Goal: Task Accomplishment & Management: Manage account settings

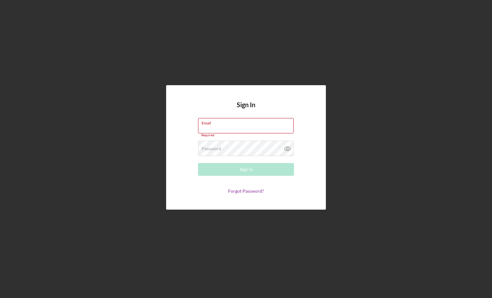
type input "[EMAIL_ADDRESS][DOMAIN_NAME]"
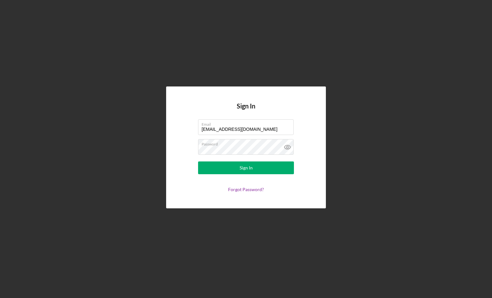
click at [265, 117] on div "Sign In Email [EMAIL_ADDRESS][DOMAIN_NAME] Password Sign In Forgot Password?" at bounding box center [246, 148] width 160 height 122
click at [249, 164] on div "Sign In" at bounding box center [246, 168] width 13 height 13
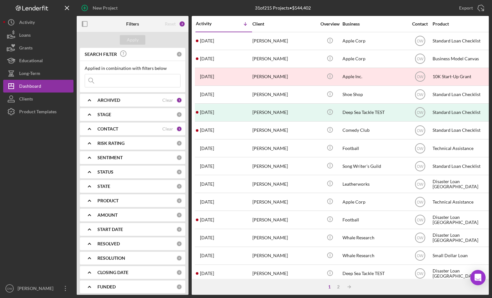
click at [41, 281] on div at bounding box center [38, 200] width 70 height 164
click at [40, 291] on div "[PERSON_NAME]" at bounding box center [37, 289] width 42 height 14
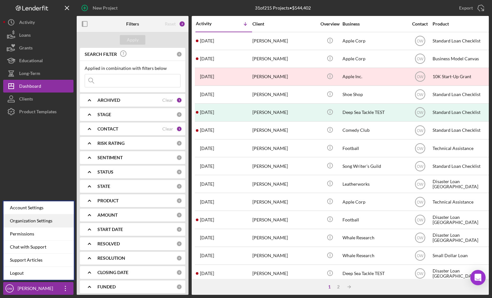
click at [39, 218] on div "Organization Settings" at bounding box center [39, 221] width 70 height 13
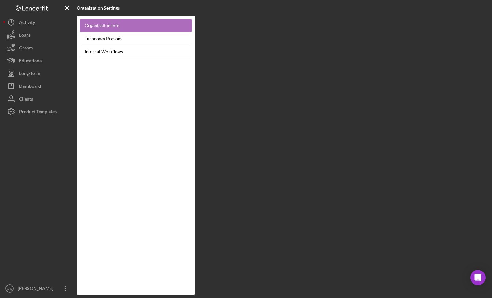
click at [135, 21] on link "Organization Info" at bounding box center [136, 25] width 112 height 13
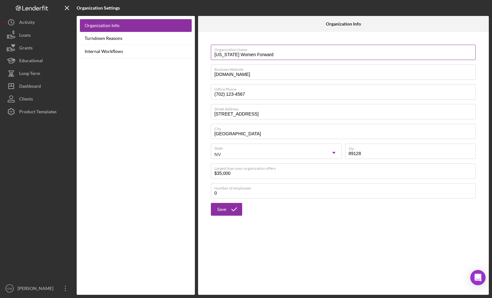
click at [263, 50] on label "Organization Name" at bounding box center [344, 48] width 261 height 7
click at [263, 50] on input "[US_STATE] Women Forward" at bounding box center [343, 52] width 265 height 15
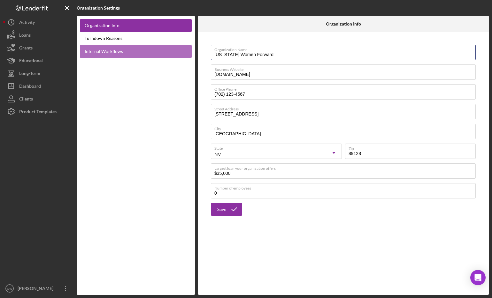
drag, startPoint x: 269, startPoint y: 52, endPoint x: 180, endPoint y: 52, distance: 88.5
click at [183, 52] on div "Organization Info Turndown Reasons Internal Workflows Organization Info Organiz…" at bounding box center [283, 155] width 412 height 279
type input "S"
type input "e"
type input "S"
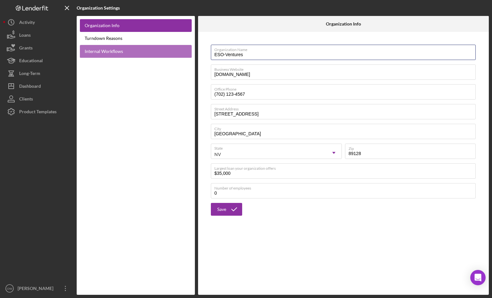
type input "ESO-Ventures"
click at [211, 203] on button "Save" at bounding box center [226, 209] width 31 height 13
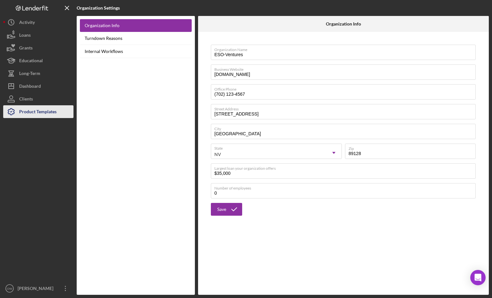
click at [41, 112] on div "Product Templates" at bounding box center [37, 112] width 37 height 14
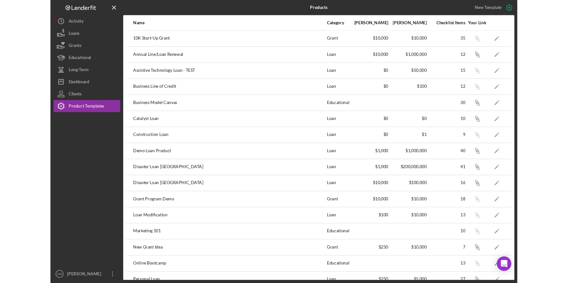
scroll to position [163, 0]
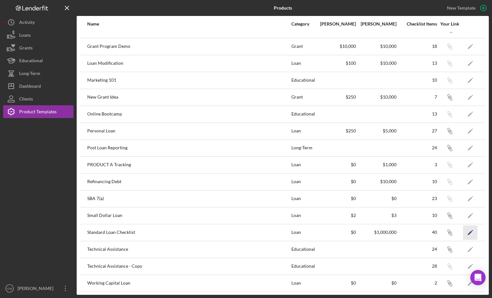
click at [473, 230] on icon "Icon/Edit" at bounding box center [470, 232] width 14 height 14
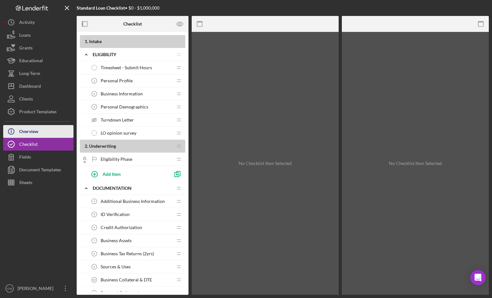
click at [42, 129] on button "Icon/Info Overview" at bounding box center [38, 131] width 70 height 13
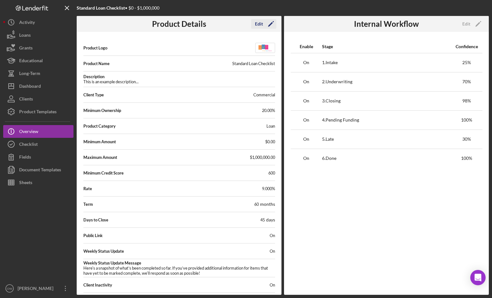
click at [267, 25] on icon "Icon/Edit" at bounding box center [271, 24] width 16 height 16
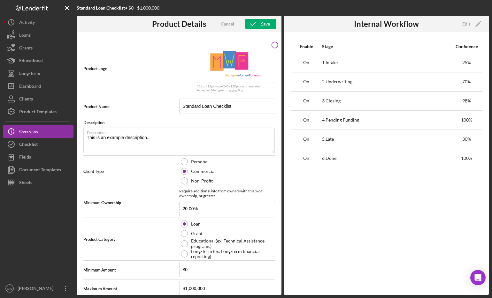
click at [274, 45] on circle at bounding box center [274, 45] width 6 height 6
click at [231, 65] on icon "Icon/Upload" at bounding box center [236, 64] width 16 height 16
click at [228, 62] on icon "Icon/Upload" at bounding box center [236, 64] width 16 height 16
click at [258, 25] on icon "button" at bounding box center [253, 24] width 16 height 16
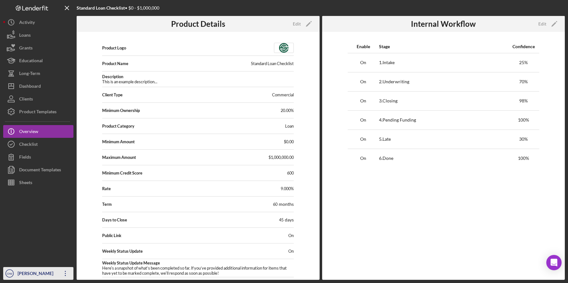
click at [40, 270] on div "[PERSON_NAME]" at bounding box center [37, 274] width 42 height 14
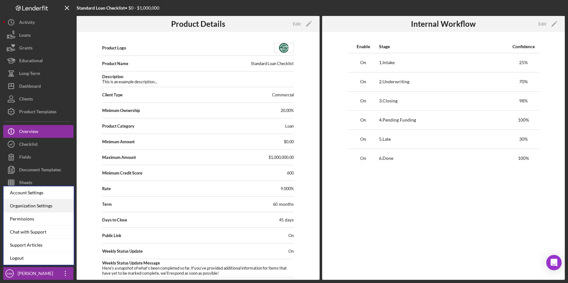
click at [34, 203] on div "Organization Settings" at bounding box center [39, 206] width 70 height 13
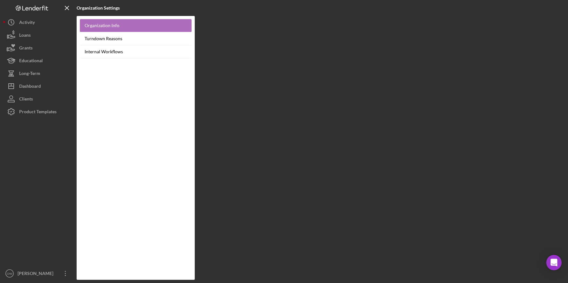
click at [96, 23] on link "Organization Info" at bounding box center [136, 25] width 112 height 13
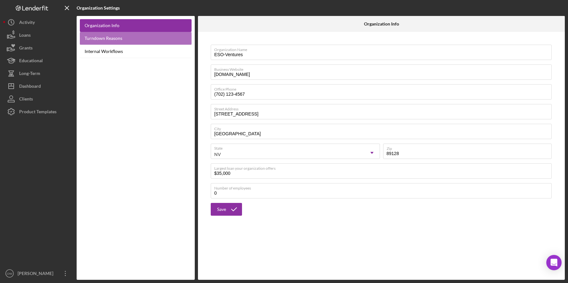
click at [131, 41] on link "Turndown Reasons" at bounding box center [136, 38] width 112 height 13
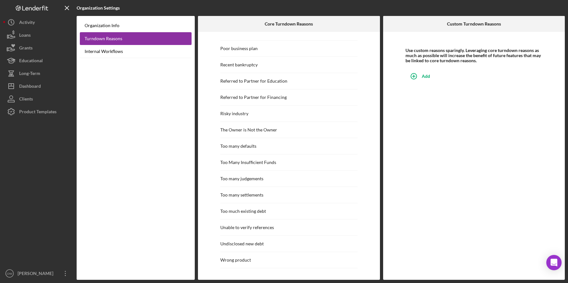
scroll to position [582, 0]
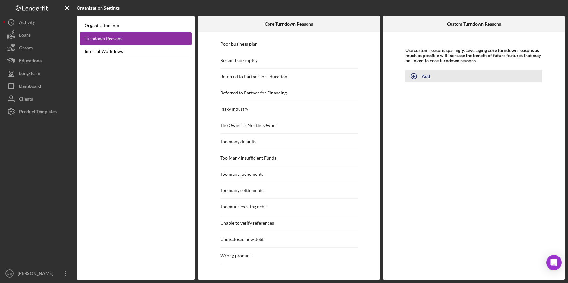
click at [421, 74] on icon "button" at bounding box center [414, 76] width 16 height 16
type input "Doesn't met NCAD 2.0"
click at [411, 92] on div "Add" at bounding box center [413, 94] width 8 height 10
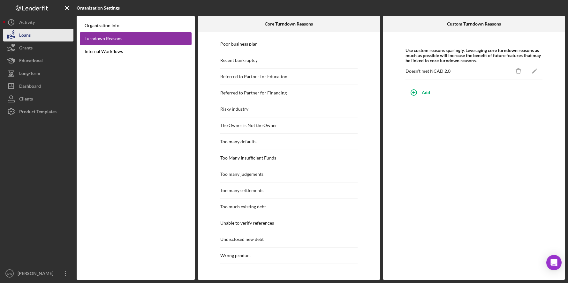
click at [35, 37] on button "Loans" at bounding box center [38, 35] width 70 height 13
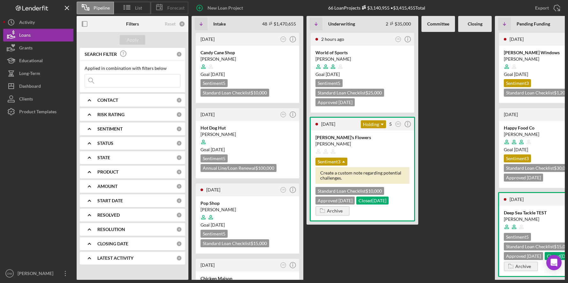
click at [164, 10] on icon at bounding box center [159, 7] width 16 height 16
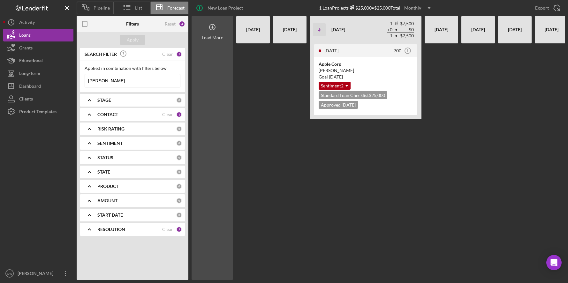
click at [222, 44] on div "Load More" at bounding box center [213, 148] width 42 height 264
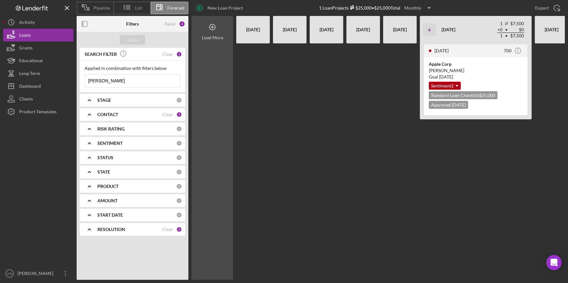
click at [221, 44] on div "Load More" at bounding box center [213, 148] width 42 height 264
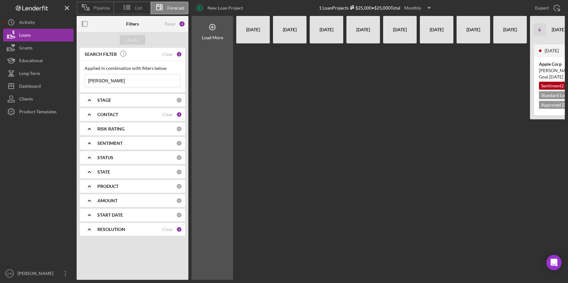
click at [174, 21] on div "Reset 4" at bounding box center [175, 24] width 20 height 16
click at [173, 21] on div "Reset" at bounding box center [170, 23] width 11 height 5
click at [137, 43] on div "Apply" at bounding box center [133, 40] width 12 height 10
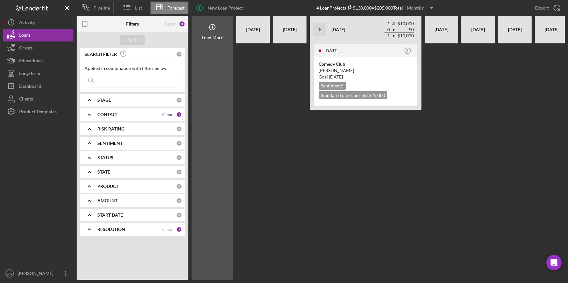
click at [170, 114] on div "Clear" at bounding box center [167, 114] width 11 height 5
click at [171, 230] on div "Clear" at bounding box center [167, 229] width 11 height 5
click at [137, 41] on div "Apply" at bounding box center [133, 40] width 12 height 10
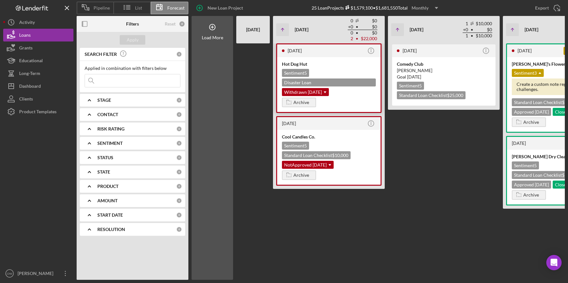
click at [324, 92] on div "Hot Dog Hut Sentiment 5 Disaster Loan VA $12,000 Withdrawn [DATE] Icon/Dropdown…" at bounding box center [328, 84] width 103 height 55
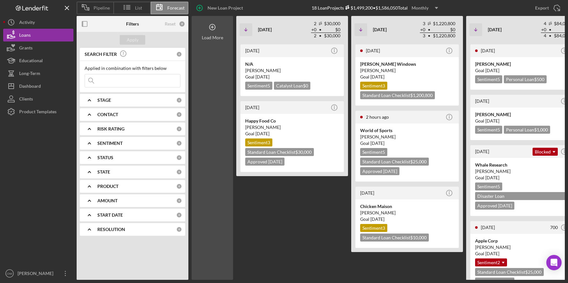
click at [226, 43] on div "Load More" at bounding box center [213, 148] width 42 height 264
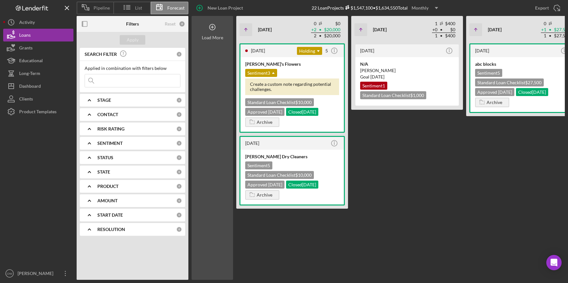
click at [211, 50] on div "Load More" at bounding box center [213, 148] width 42 height 264
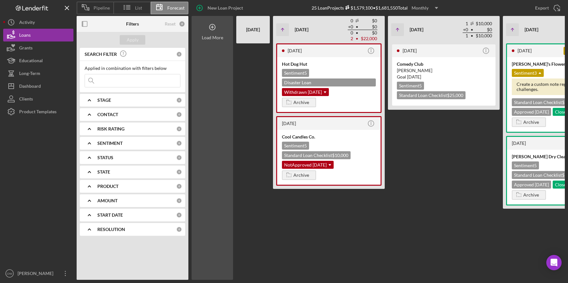
click at [211, 52] on div "Load More" at bounding box center [213, 148] width 42 height 264
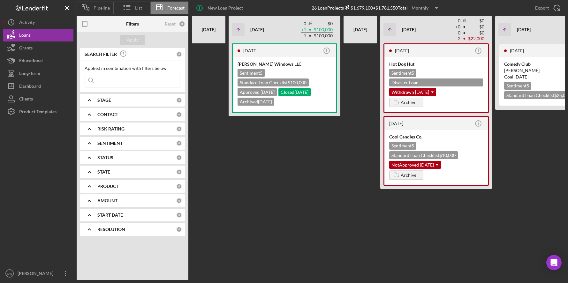
scroll to position [0, 106]
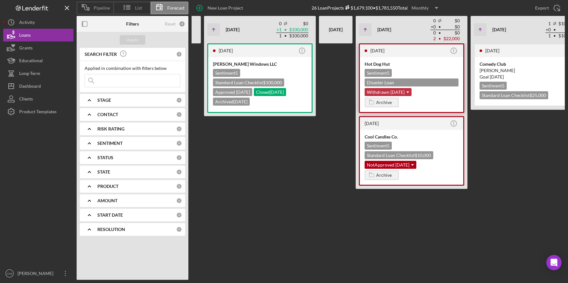
click at [405, 88] on div "Withdrawn [DATE] Icon/Dropdown Arrow" at bounding box center [388, 92] width 47 height 8
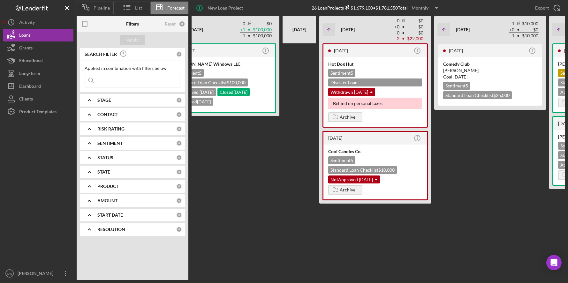
scroll to position [0, 145]
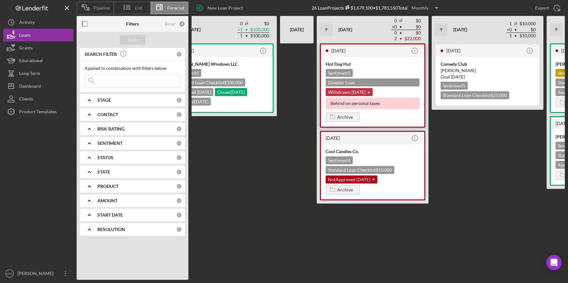
click at [361, 88] on div "Withdrawn [DATE] Icon/Dropdown Arrow" at bounding box center [349, 92] width 47 height 8
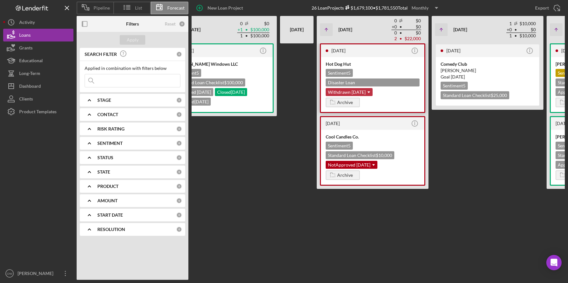
click at [359, 88] on div "Withdrawn [DATE] Icon/Dropdown Arrow" at bounding box center [349, 92] width 47 height 8
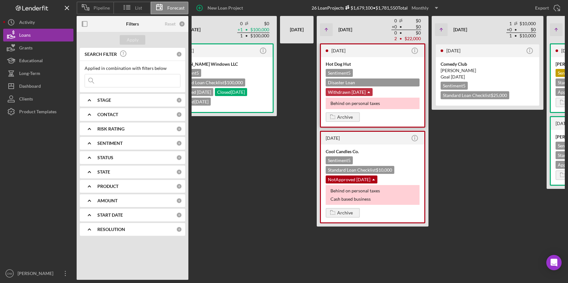
click at [359, 88] on div "Withdrawn [DATE] Icon/Dropdown Arrow" at bounding box center [349, 92] width 47 height 8
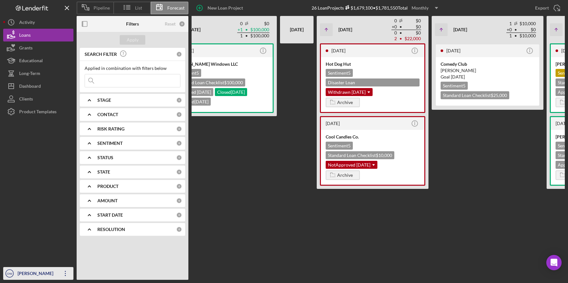
click at [28, 270] on div "[PERSON_NAME]" at bounding box center [37, 274] width 42 height 14
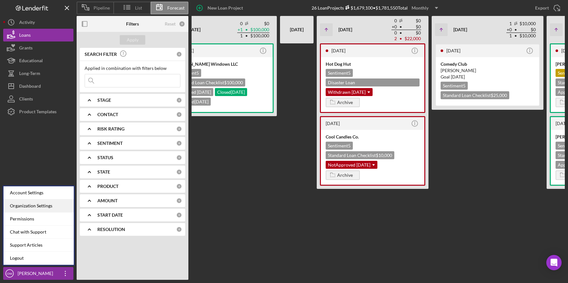
click at [32, 207] on div "Organization Settings" at bounding box center [39, 206] width 70 height 13
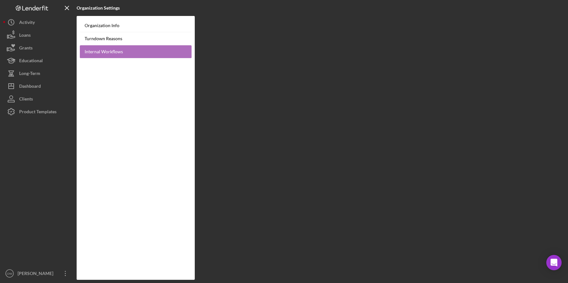
click at [105, 51] on link "Internal Workflows" at bounding box center [136, 51] width 112 height 13
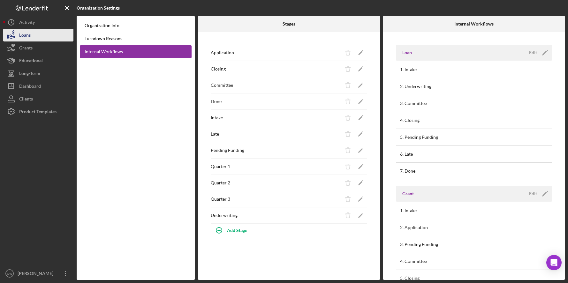
click at [35, 33] on button "Loans" at bounding box center [38, 35] width 70 height 13
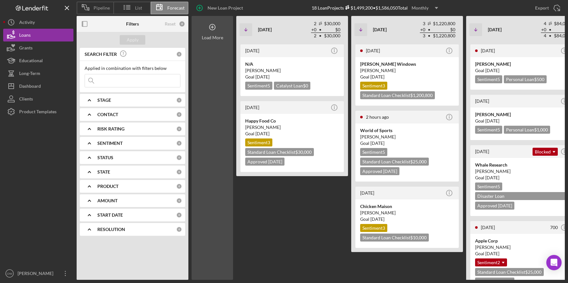
click at [223, 46] on div "Load More" at bounding box center [213, 148] width 42 height 264
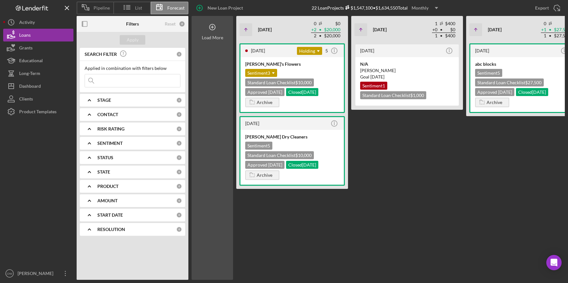
click at [222, 46] on div "Load More" at bounding box center [213, 148] width 42 height 264
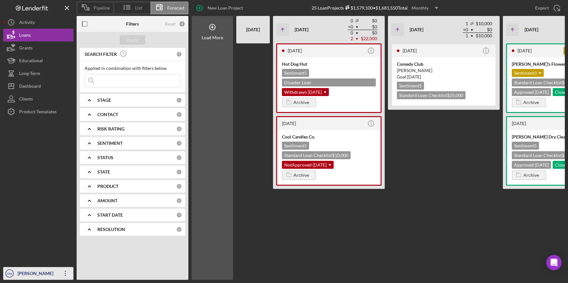
click at [39, 272] on div "[PERSON_NAME]" at bounding box center [37, 274] width 42 height 14
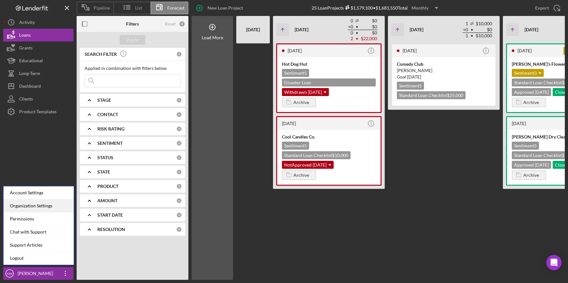
click at [33, 205] on div "Organization Settings" at bounding box center [39, 206] width 70 height 13
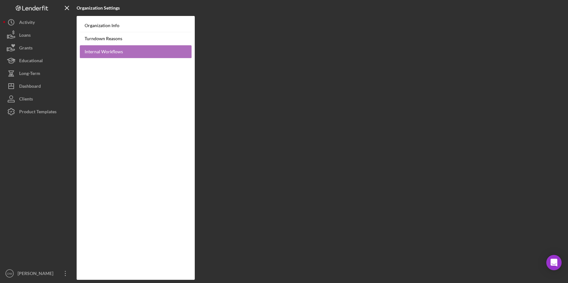
click at [92, 57] on link "Internal Workflows" at bounding box center [136, 51] width 112 height 13
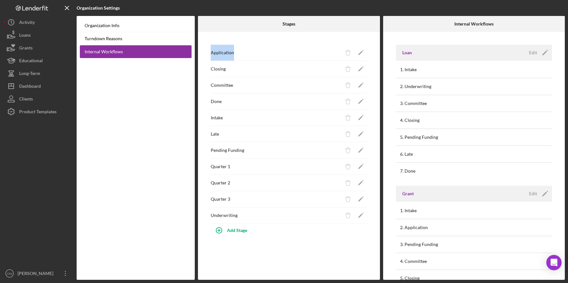
drag, startPoint x: 211, startPoint y: 53, endPoint x: 237, endPoint y: 53, distance: 25.9
click at [237, 53] on div "Application" at bounding box center [276, 53] width 131 height 16
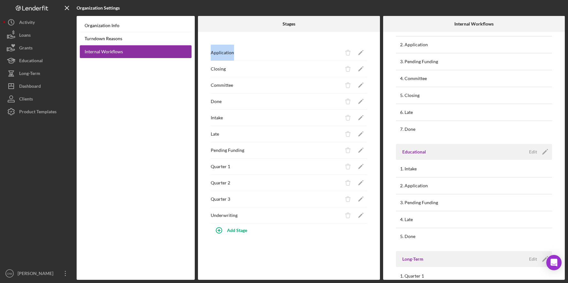
scroll to position [187, 0]
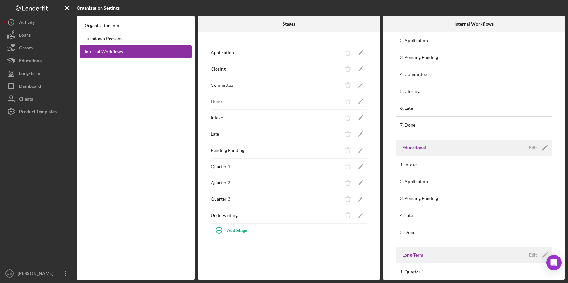
click at [491, 28] on div "Internal Workflows" at bounding box center [474, 24] width 182 height 16
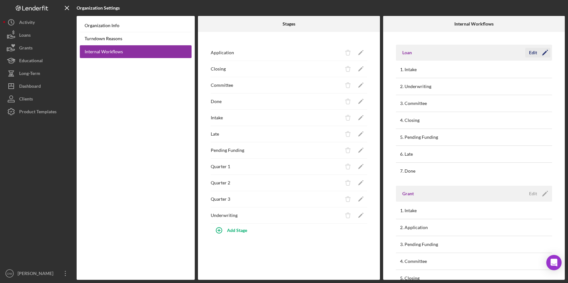
click at [491, 56] on div "Edit" at bounding box center [533, 53] width 8 height 10
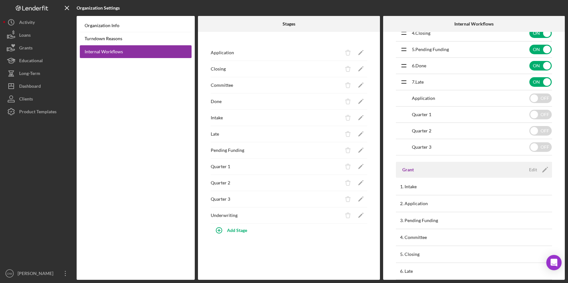
scroll to position [89, 0]
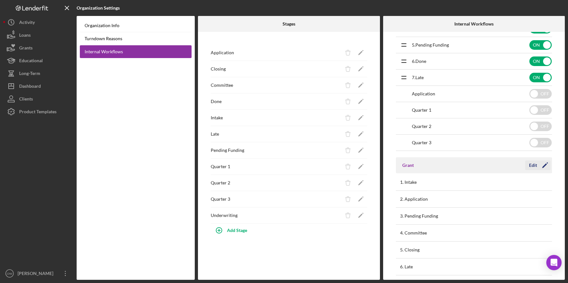
click at [491, 164] on div "Edit" at bounding box center [533, 166] width 8 height 10
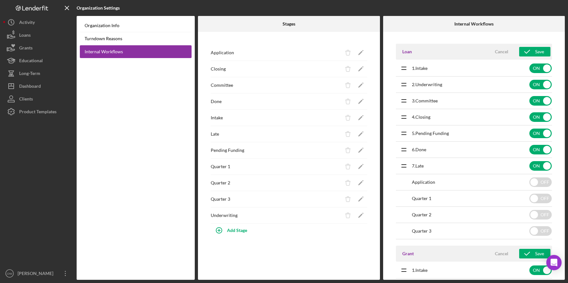
scroll to position [0, 0]
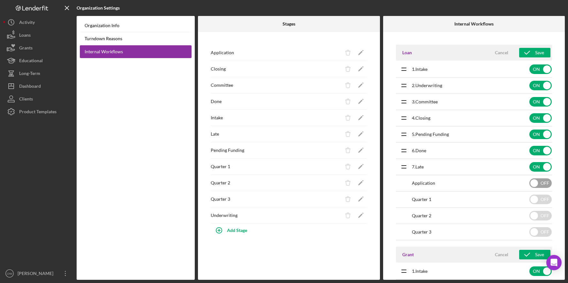
click at [491, 186] on input "checkbox" at bounding box center [540, 184] width 22 height 10
checkbox input "true"
drag, startPoint x: 403, startPoint y: 183, endPoint x: 403, endPoint y: 176, distance: 6.7
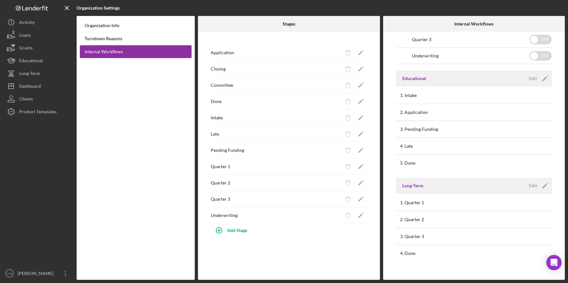
scroll to position [379, 0]
click at [491, 86] on th at bounding box center [498, 86] width 101 height 1
click at [491, 75] on div "Edit" at bounding box center [533, 78] width 8 height 10
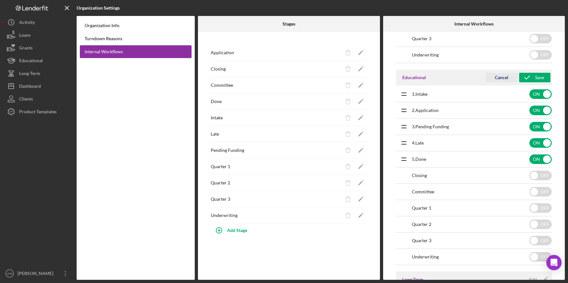
click at [491, 73] on div "Cancel" at bounding box center [501, 78] width 13 height 10
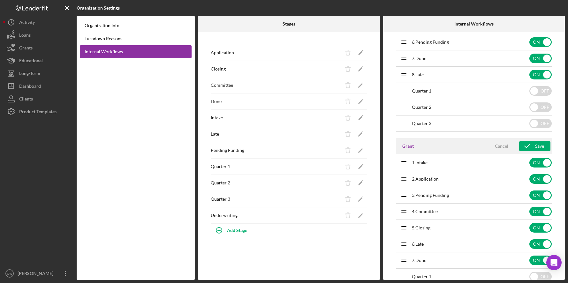
scroll to position [101, 0]
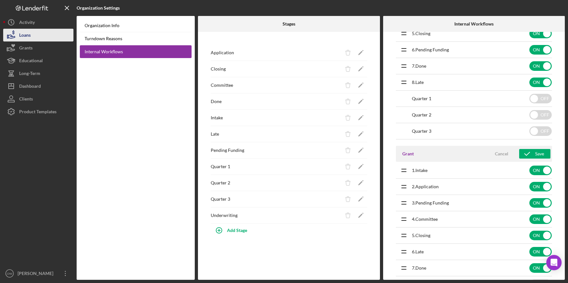
click at [31, 36] on button "Loans" at bounding box center [38, 35] width 70 height 13
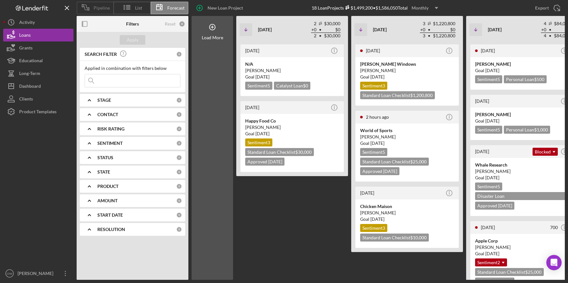
click at [97, 9] on span "Pipeline" at bounding box center [102, 7] width 16 height 5
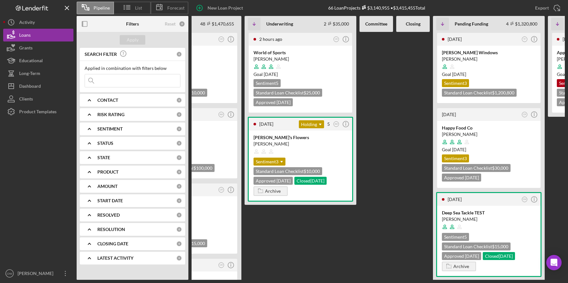
scroll to position [0, 62]
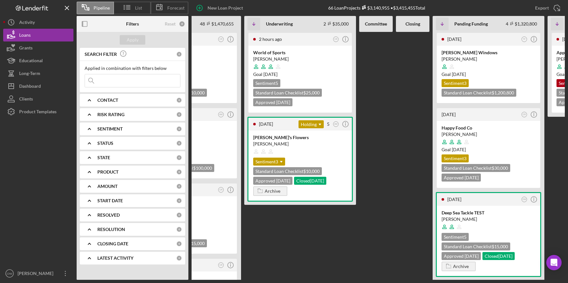
click at [108, 161] on div "STATE 0" at bounding box center [139, 157] width 85 height 13
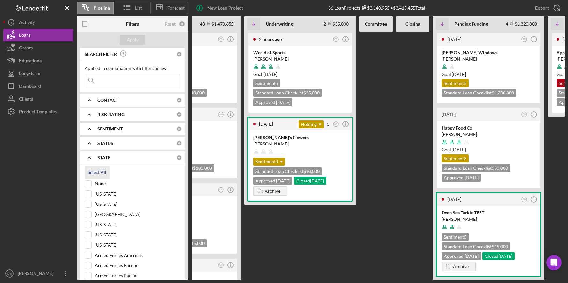
click at [107, 173] on button "Select All" at bounding box center [97, 172] width 25 height 13
checkbox input "true"
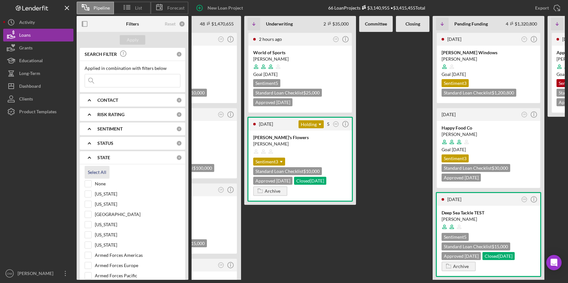
checkbox input "true"
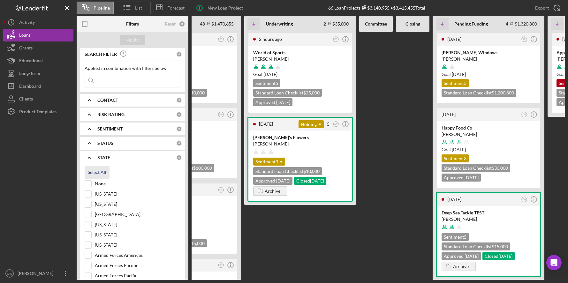
checkbox input "true"
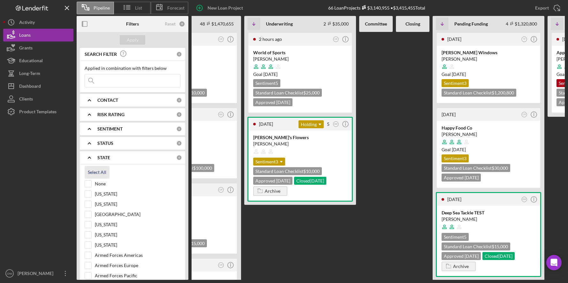
checkbox input "true"
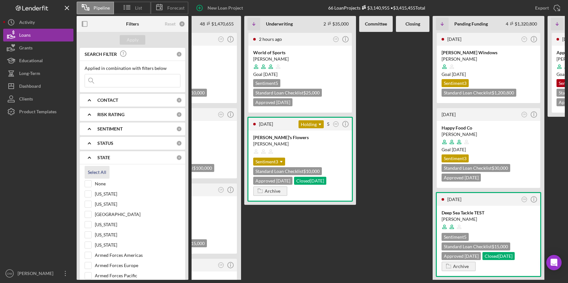
checkbox input "true"
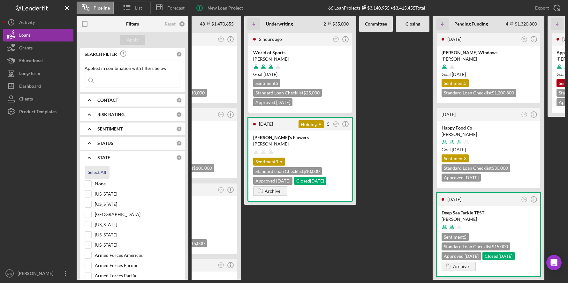
checkbox input "true"
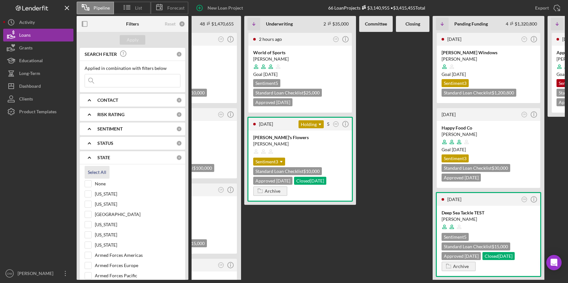
checkbox input "true"
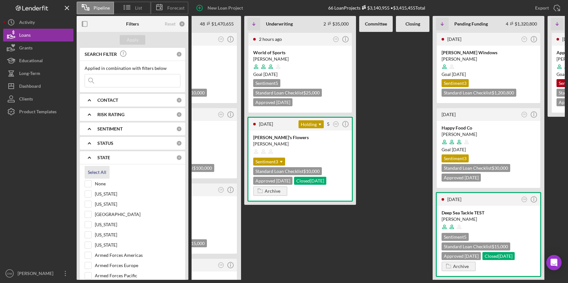
checkbox input "true"
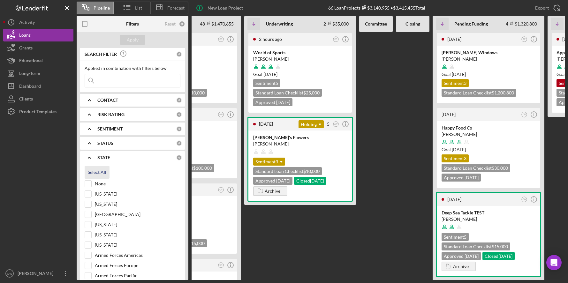
checkbox input "true"
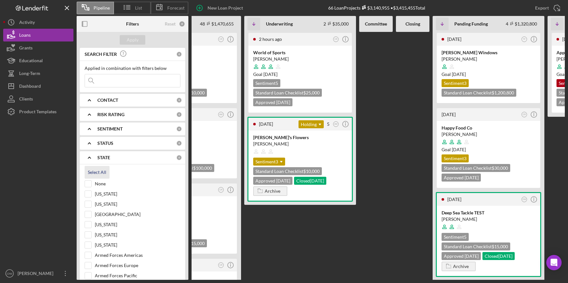
checkbox input "true"
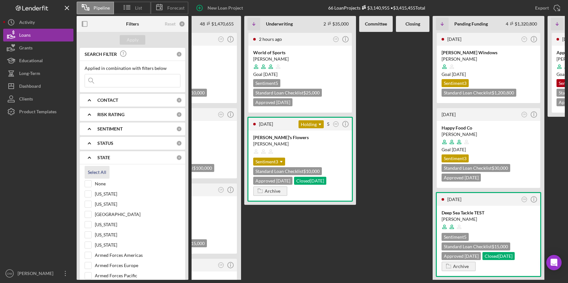
checkbox input "true"
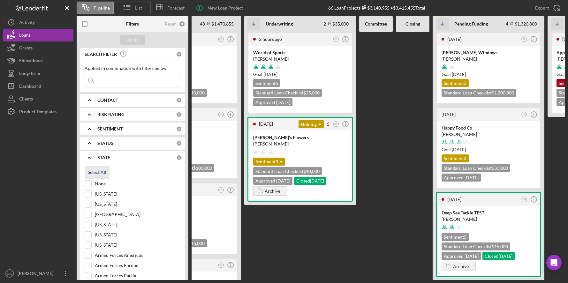
checkbox input "true"
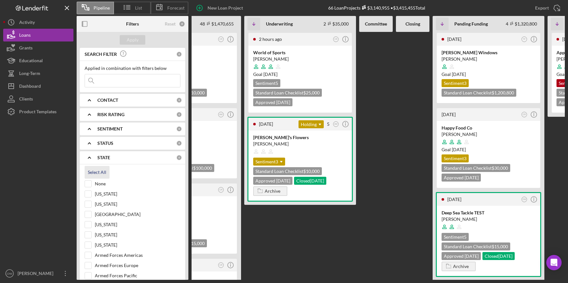
checkbox input "true"
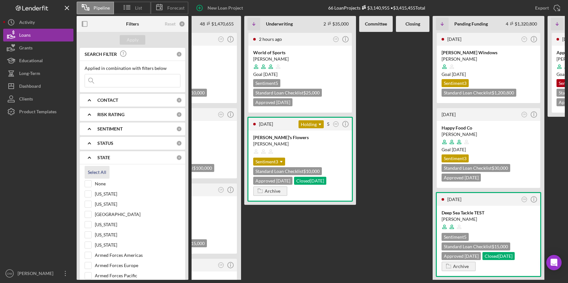
checkbox input "true"
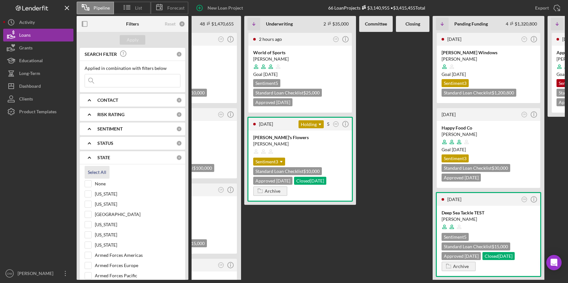
checkbox input "true"
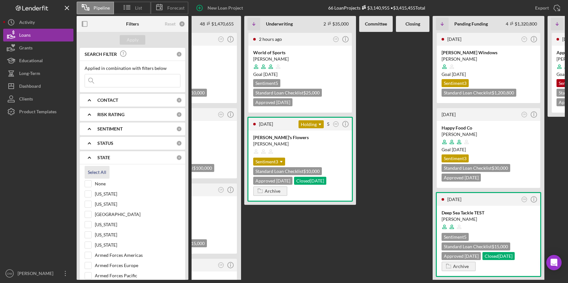
checkbox input "true"
click at [105, 160] on div "STATE Clear 76" at bounding box center [139, 158] width 85 height 6
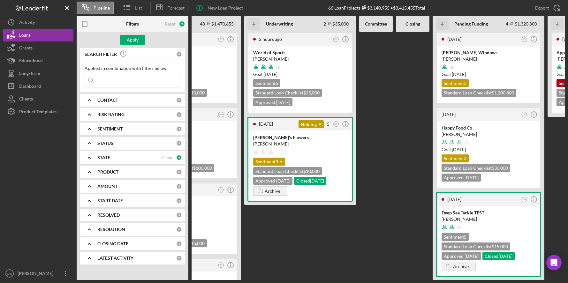
click at [110, 169] on div "PRODUCT 0" at bounding box center [139, 172] width 85 height 13
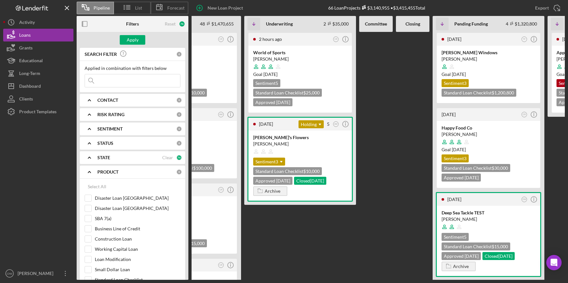
click at [114, 177] on div "PRODUCT 0" at bounding box center [139, 172] width 85 height 13
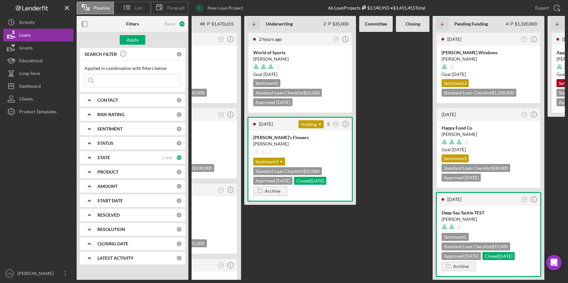
scroll to position [0, 0]
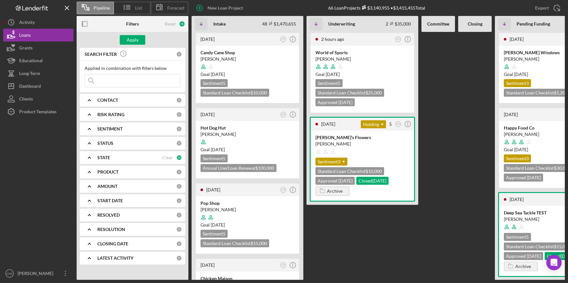
click at [106, 199] on b "START DATE" at bounding box center [110, 200] width 26 height 5
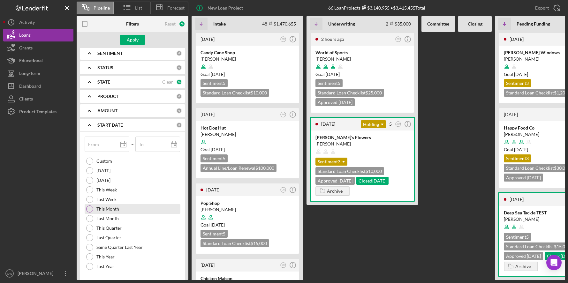
scroll to position [80, 0]
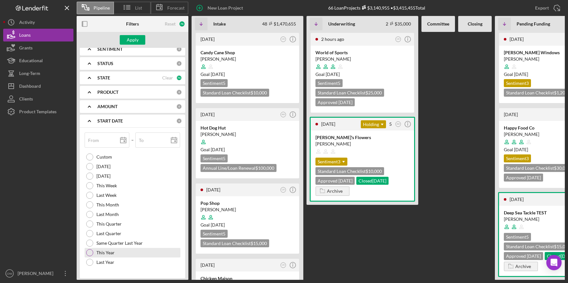
click at [117, 255] on div "This Year" at bounding box center [133, 253] width 96 height 10
type input "[DATE]"
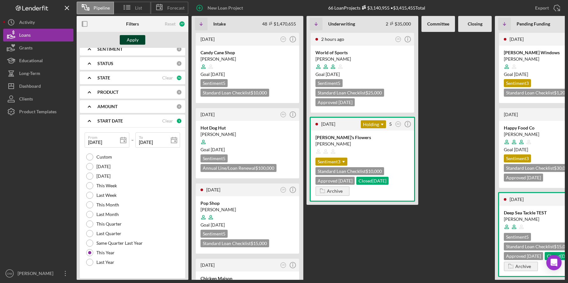
click at [137, 39] on div "Apply" at bounding box center [133, 40] width 12 height 10
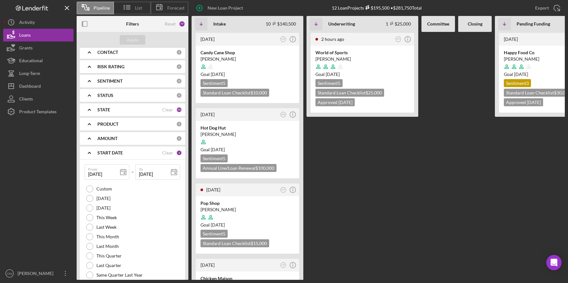
scroll to position [0, 0]
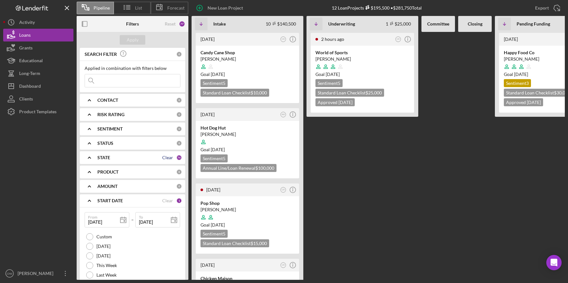
click at [164, 159] on div "Clear" at bounding box center [167, 157] width 11 height 5
click at [138, 42] on button "Apply" at bounding box center [133, 40] width 26 height 10
drag, startPoint x: 331, startPoint y: 7, endPoint x: 346, endPoint y: 7, distance: 14.4
click at [346, 7] on div "12 Loan Projects $195,500 • $281,750 Total" at bounding box center [377, 7] width 90 height 5
click at [118, 203] on div "START DATE Clear 1" at bounding box center [139, 201] width 85 height 6
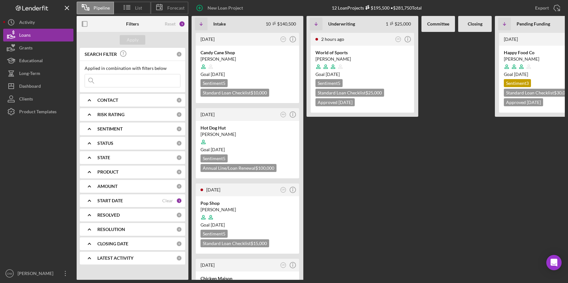
click at [118, 231] on b "RESOLUTION" at bounding box center [111, 229] width 28 height 5
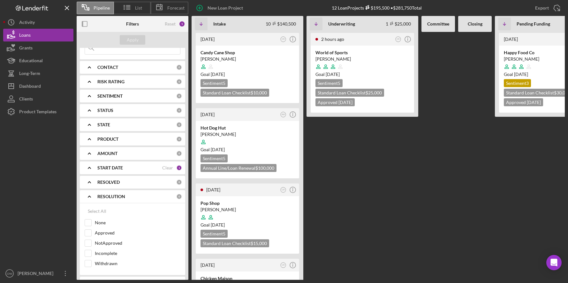
scroll to position [62, 0]
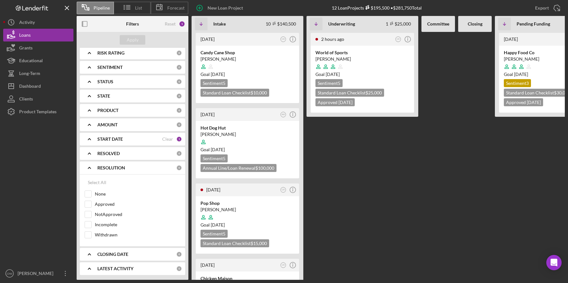
click at [111, 253] on b "CLOSING DATE" at bounding box center [112, 254] width 31 height 5
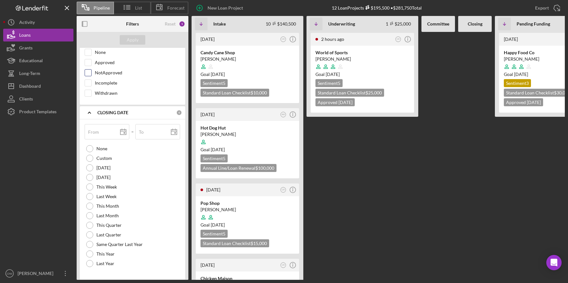
scroll to position [190, 0]
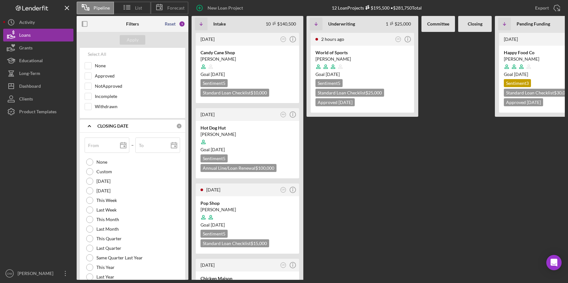
click at [168, 26] on div "Reset" at bounding box center [170, 23] width 11 height 5
click at [139, 38] on button "Apply" at bounding box center [133, 40] width 26 height 10
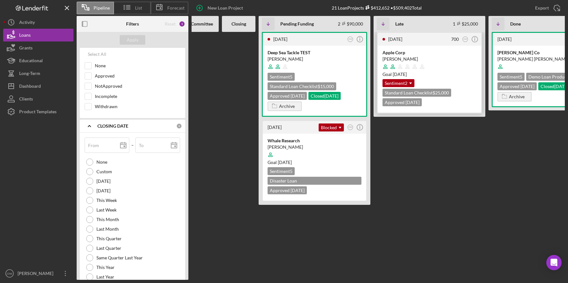
scroll to position [0, 174]
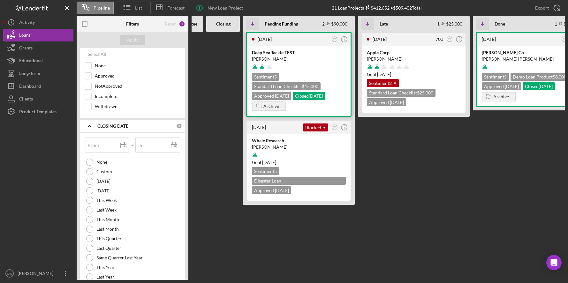
click at [311, 65] on div at bounding box center [299, 67] width 94 height 12
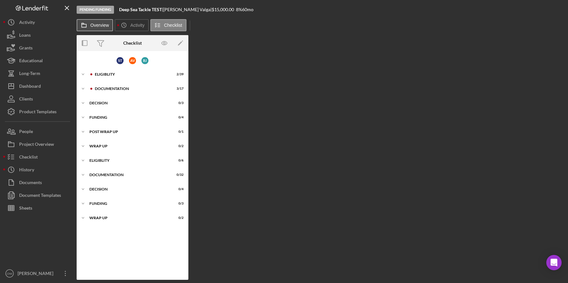
click at [110, 25] on button "Overview" at bounding box center [95, 25] width 36 height 12
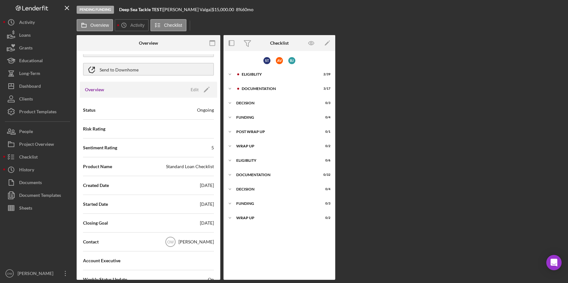
scroll to position [38, 0]
drag, startPoint x: 214, startPoint y: 223, endPoint x: 182, endPoint y: 223, distance: 32.3
click at [182, 223] on div "Status Ongoing Risk Rating Sentiment Rating 5 Product Name Standard Loan Checkl…" at bounding box center [148, 250] width 137 height 306
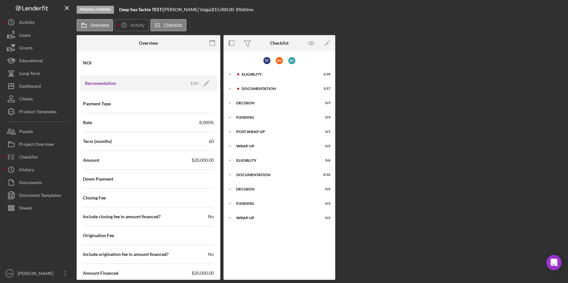
scroll to position [620, 0]
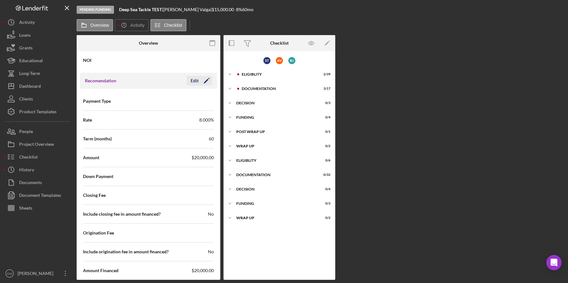
click at [199, 80] on icon "Icon/Edit" at bounding box center [207, 81] width 16 height 16
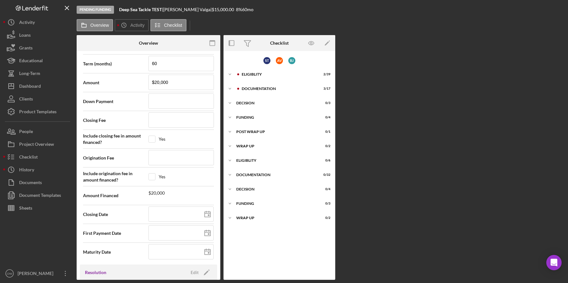
scroll to position [710, 0]
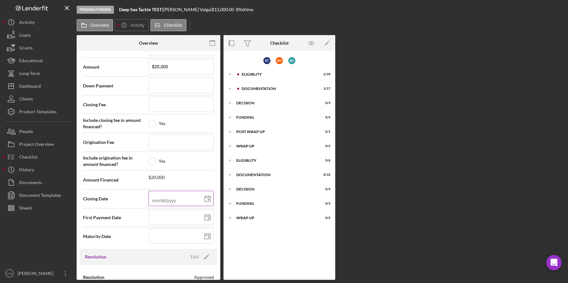
click at [172, 201] on input at bounding box center [180, 198] width 65 height 15
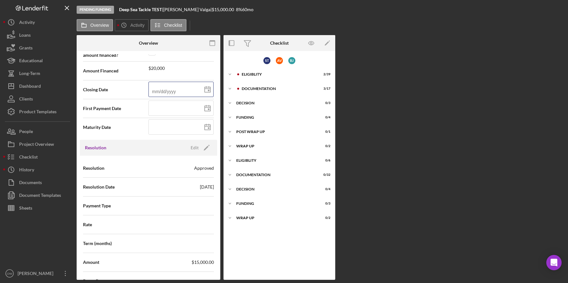
scroll to position [818, 0]
click at [29, 37] on div "Loans" at bounding box center [24, 36] width 11 height 14
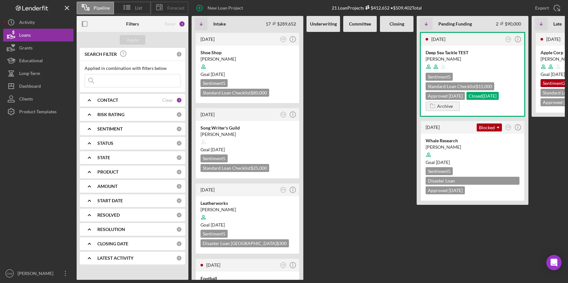
click at [169, 6] on span "Forecast" at bounding box center [175, 7] width 17 height 5
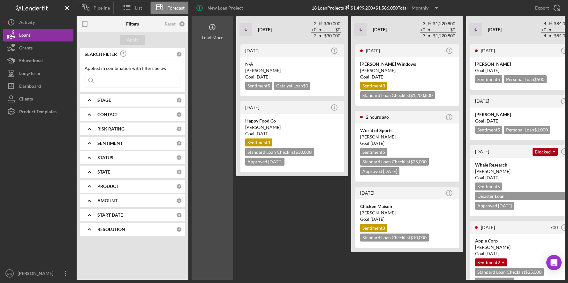
click at [222, 115] on div "Load More" at bounding box center [213, 148] width 42 height 264
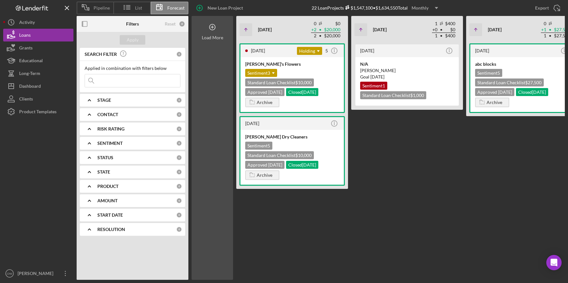
click at [217, 49] on div "Load More" at bounding box center [213, 148] width 42 height 264
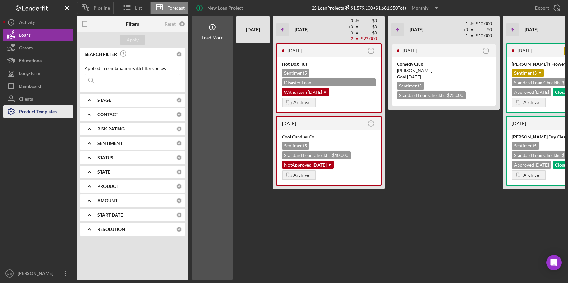
click at [31, 112] on div "Product Templates" at bounding box center [37, 112] width 37 height 14
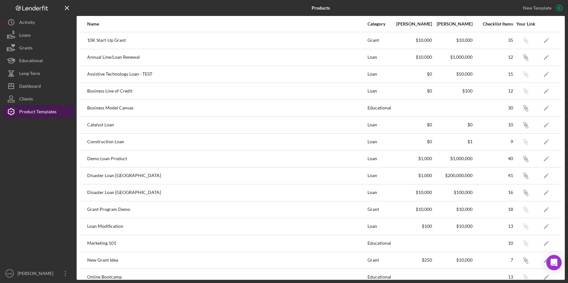
scroll to position [178, 0]
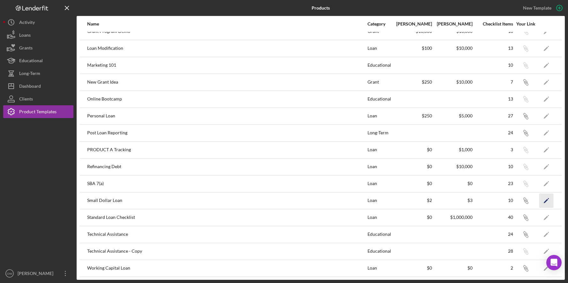
click at [491, 200] on icon "Icon/Edit" at bounding box center [546, 201] width 14 height 14
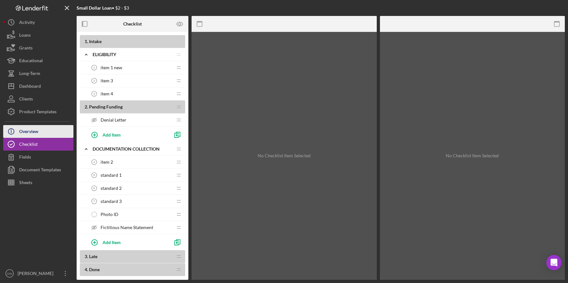
click at [39, 132] on button "Icon/Info Overview" at bounding box center [38, 131] width 70 height 13
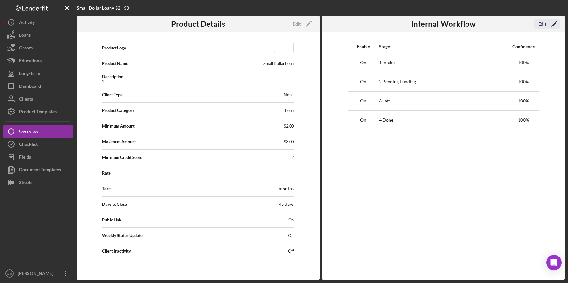
click at [491, 23] on button "Edit Icon/Edit" at bounding box center [547, 24] width 25 height 10
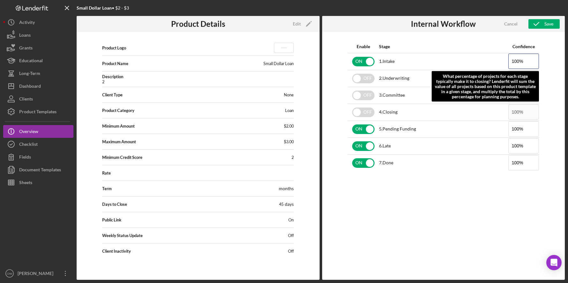
drag, startPoint x: 528, startPoint y: 59, endPoint x: 492, endPoint y: 59, distance: 35.8
click at [491, 59] on tr "ON 1 . Intake 100% What percentage of projects for each stage typically make it…" at bounding box center [444, 61] width 192 height 17
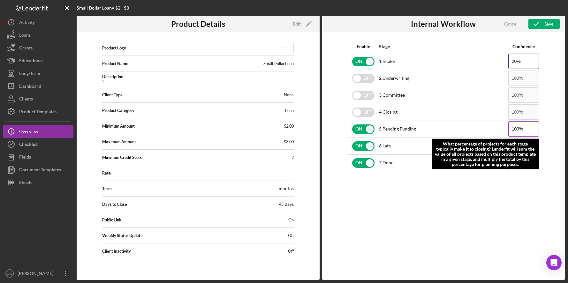
type input "20%"
click at [491, 127] on input "100%" at bounding box center [523, 128] width 31 height 15
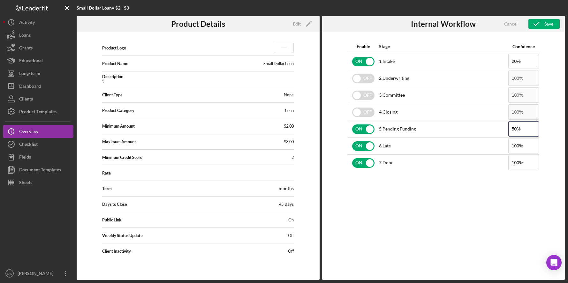
type input "50%"
click at [409, 217] on div "Enable Stage Confidence ON 1 . Intake 20% OFF 2 . Underwriting 100% OFF 3 . Com…" at bounding box center [443, 156] width 243 height 248
click at [491, 28] on icon "button" at bounding box center [537, 24] width 16 height 16
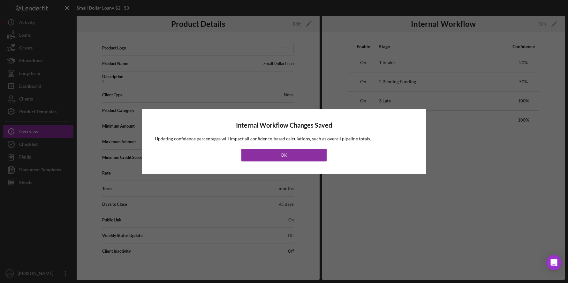
click at [275, 155] on button "OK" at bounding box center [283, 155] width 85 height 13
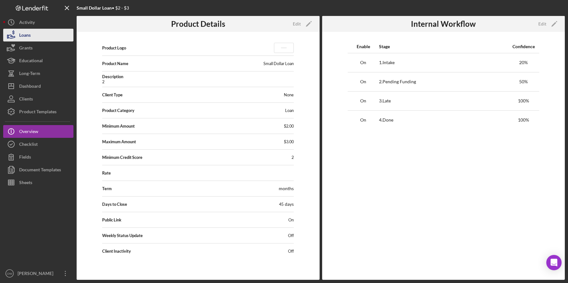
click at [34, 35] on button "Loans" at bounding box center [38, 35] width 70 height 13
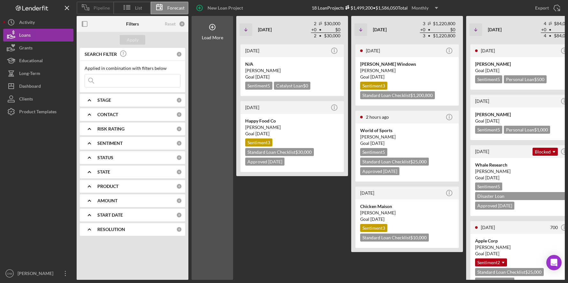
click at [98, 6] on span "Pipeline" at bounding box center [102, 7] width 16 height 5
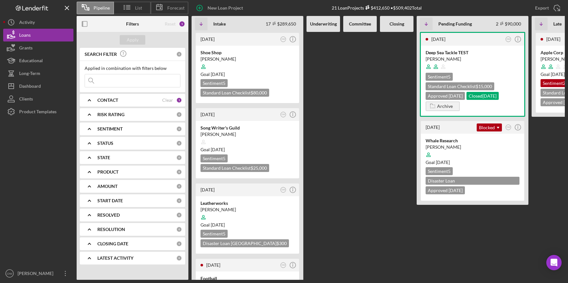
click at [375, 69] on div at bounding box center [360, 156] width 34 height 248
click at [372, 76] on div at bounding box center [360, 156] width 34 height 248
click at [32, 60] on div "Educational" at bounding box center [31, 61] width 24 height 14
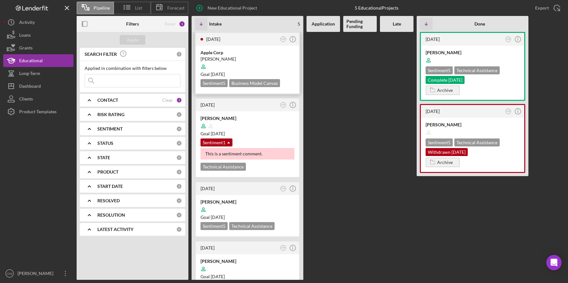
click at [247, 57] on div "[PERSON_NAME]" at bounding box center [248, 59] width 94 height 6
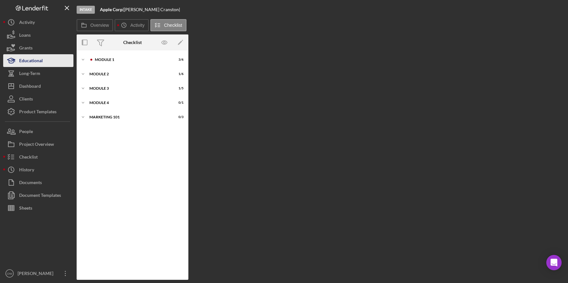
click at [39, 59] on div "Educational" at bounding box center [31, 61] width 24 height 14
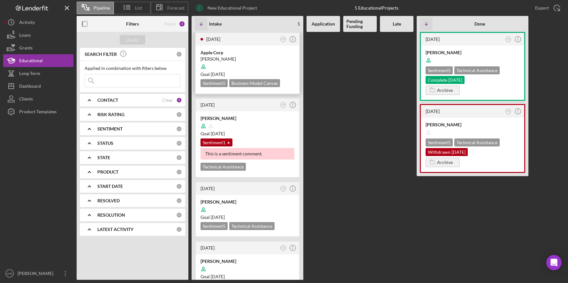
click at [266, 57] on div "[PERSON_NAME]" at bounding box center [248, 59] width 94 height 6
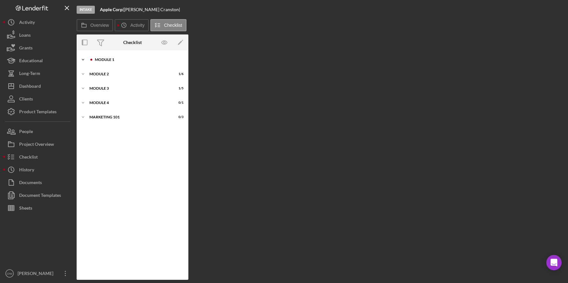
click at [84, 59] on icon "Icon/Expander" at bounding box center [83, 59] width 13 height 13
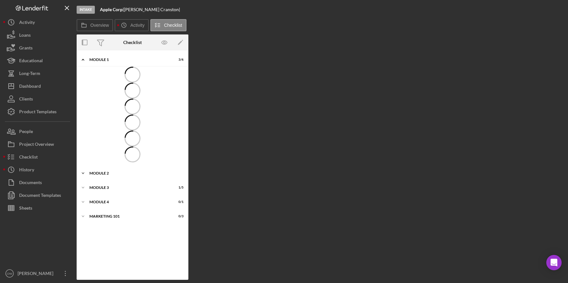
click at [83, 172] on icon "Icon/Expander" at bounding box center [83, 173] width 13 height 13
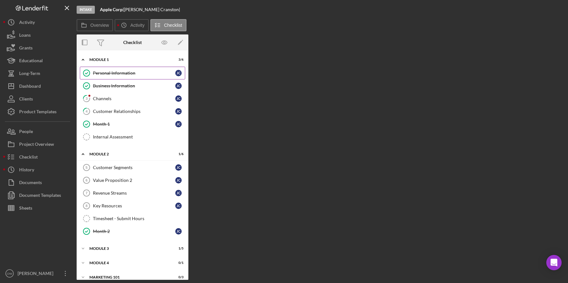
click at [131, 74] on div "Personal Information" at bounding box center [134, 73] width 82 height 5
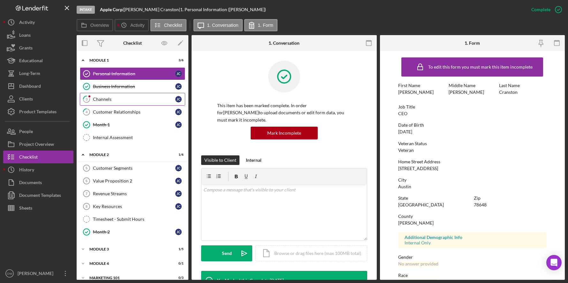
click at [139, 101] on div "Channels" at bounding box center [134, 99] width 82 height 5
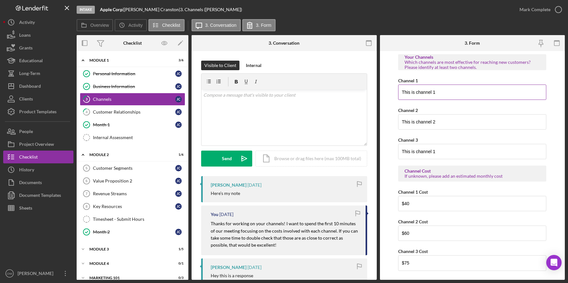
drag, startPoint x: 402, startPoint y: 92, endPoint x: 471, endPoint y: 92, distance: 68.7
click at [470, 92] on input "This is channel 1" at bounding box center [472, 92] width 148 height 15
drag, startPoint x: 416, startPoint y: 203, endPoint x: 385, endPoint y: 203, distance: 31.3
click at [386, 203] on form "Your Channels Which channels are most effective for reaching new customers? Ple…" at bounding box center [472, 165] width 185 height 229
drag, startPoint x: 401, startPoint y: 119, endPoint x: 472, endPoint y: 119, distance: 71.5
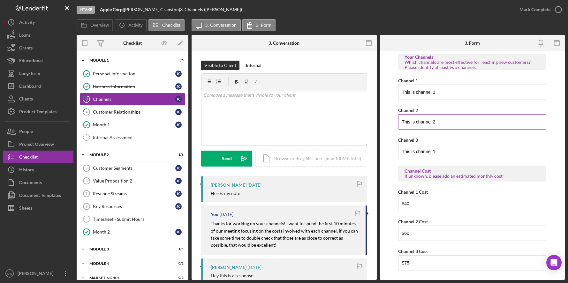
click at [470, 119] on input "This is channel 2" at bounding box center [472, 121] width 148 height 15
click at [301, 105] on div "v Color teal Color pink Remove color Add row above Add row below Add column bef…" at bounding box center [284, 118] width 165 height 56
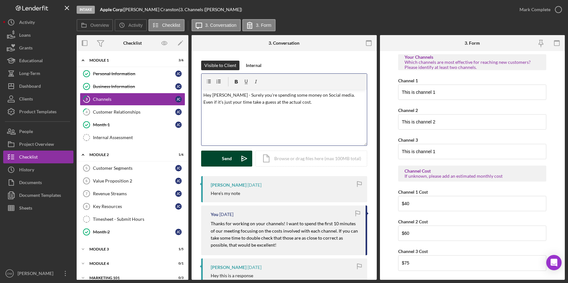
click at [235, 156] on button "Send Icon/icon-invite-send" at bounding box center [226, 159] width 51 height 16
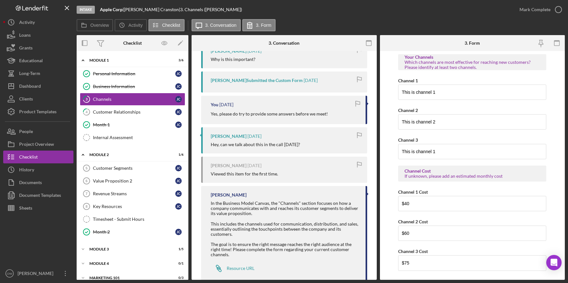
scroll to position [568, 0]
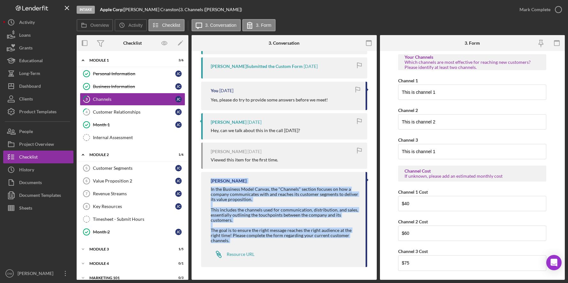
drag, startPoint x: 210, startPoint y: 179, endPoint x: 288, endPoint y: 249, distance: 105.2
click at [289, 249] on div "[PERSON_NAME] In the Business Model Canvas, the "Channels" section focuses on h…" at bounding box center [284, 219] width 166 height 95
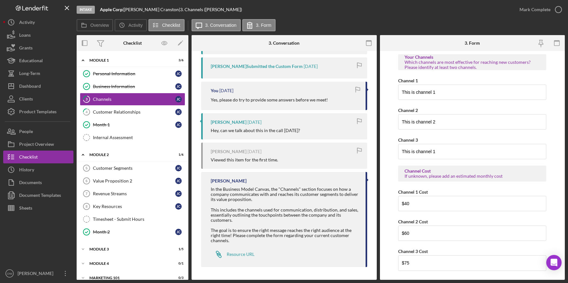
click at [317, 226] on div at bounding box center [285, 225] width 148 height 5
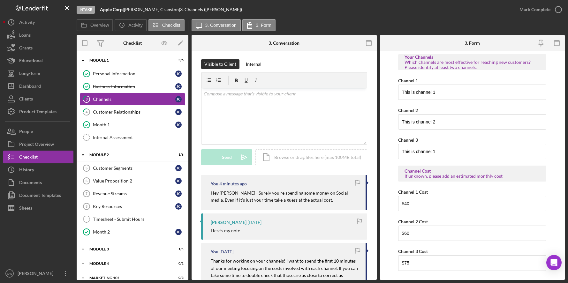
scroll to position [0, 0]
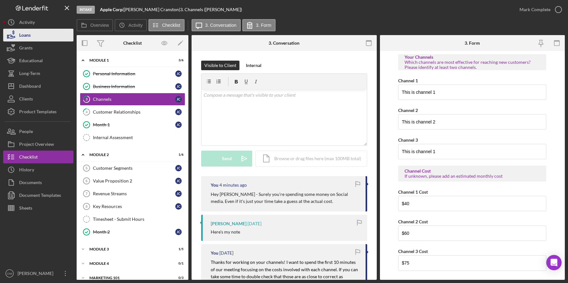
click at [52, 33] on button "Loans" at bounding box center [38, 35] width 70 height 13
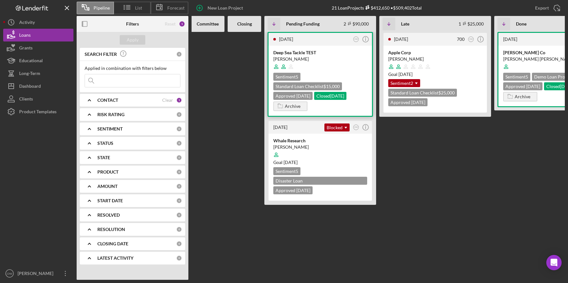
scroll to position [0, 197]
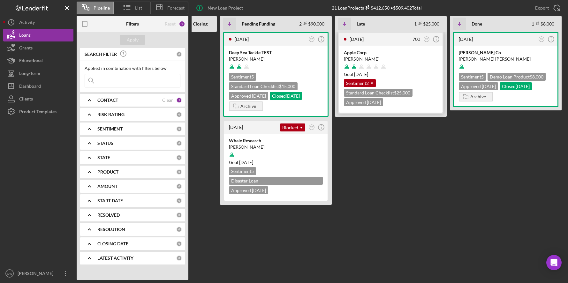
click at [370, 57] on div "[PERSON_NAME]" at bounding box center [391, 59] width 94 height 6
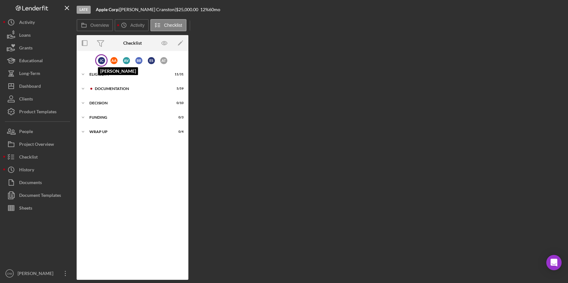
click at [100, 59] on div "[PERSON_NAME]" at bounding box center [101, 60] width 7 height 7
click at [82, 72] on icon "Icon/Expander" at bounding box center [83, 73] width 13 height 13
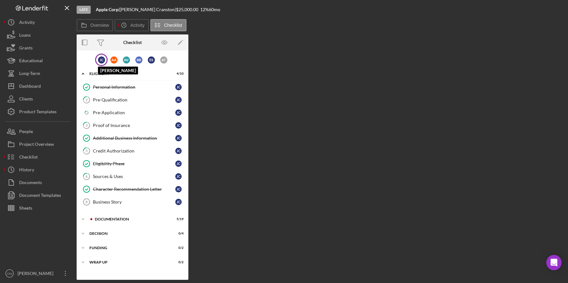
click at [103, 60] on div "[PERSON_NAME]" at bounding box center [101, 60] width 7 height 7
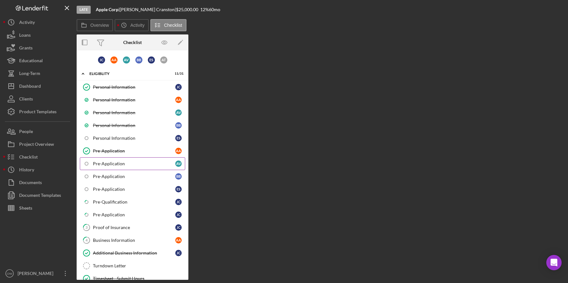
click at [124, 161] on link "Pre-Application A V" at bounding box center [132, 163] width 105 height 13
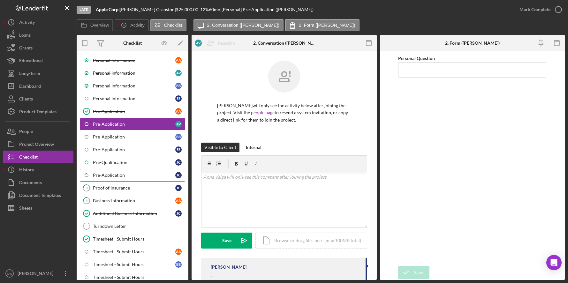
scroll to position [54, 0]
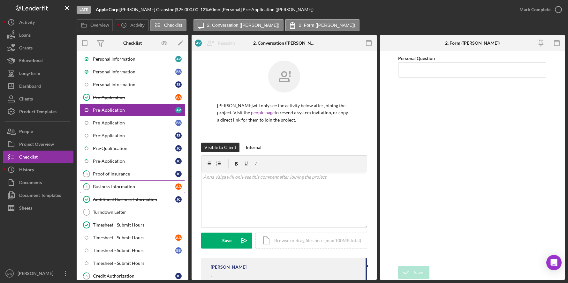
click at [141, 191] on link "4 Business Information A A" at bounding box center [132, 186] width 105 height 13
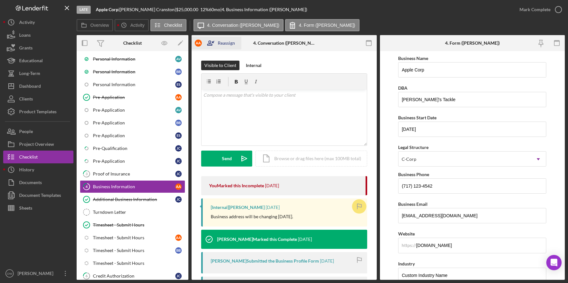
click at [222, 40] on div "Reassign" at bounding box center [226, 43] width 17 height 13
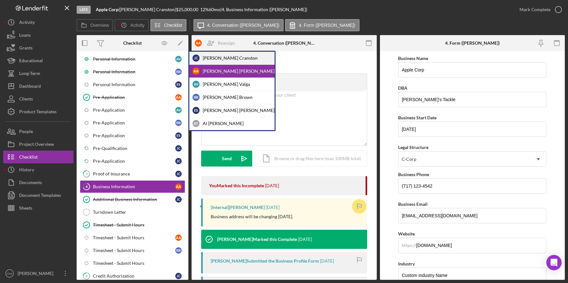
click at [222, 57] on div "[PERSON_NAME]" at bounding box center [231, 58] width 85 height 13
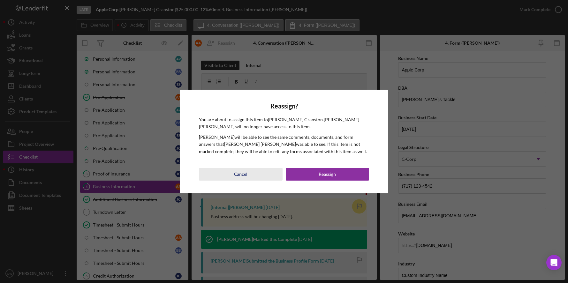
click at [236, 172] on div "Cancel" at bounding box center [240, 174] width 13 height 13
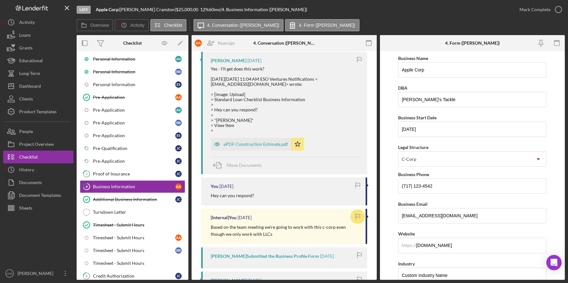
scroll to position [222, 0]
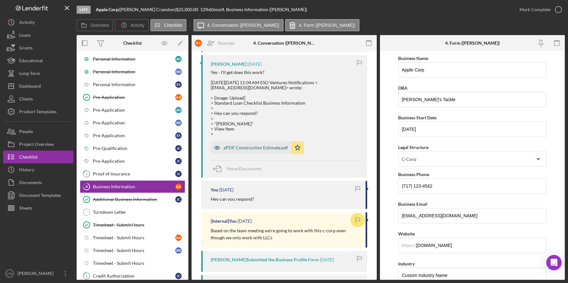
click at [268, 146] on div "aPDF Construction Estimate.pdf" at bounding box center [256, 147] width 65 height 5
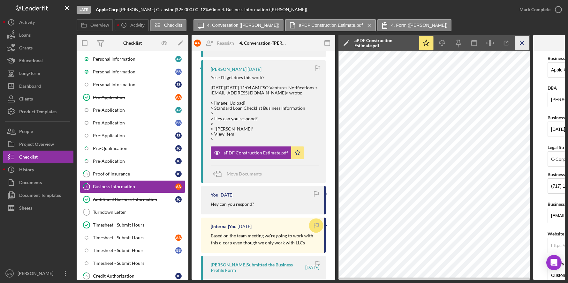
click at [491, 41] on icon "Icon/Menu Close" at bounding box center [522, 43] width 14 height 14
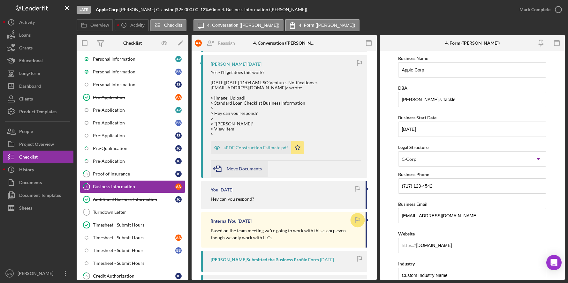
click at [232, 170] on span "Move Documents" at bounding box center [244, 168] width 35 height 5
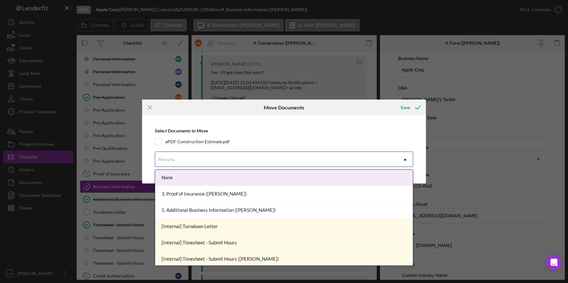
click at [204, 159] on div "Move to" at bounding box center [276, 159] width 243 height 15
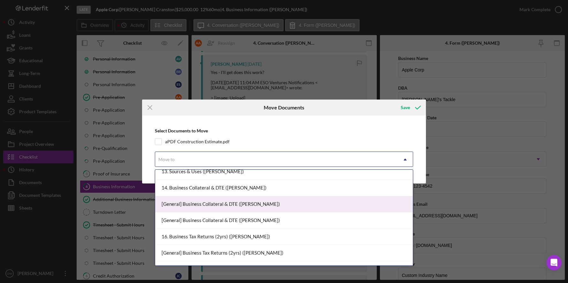
scroll to position [176, 0]
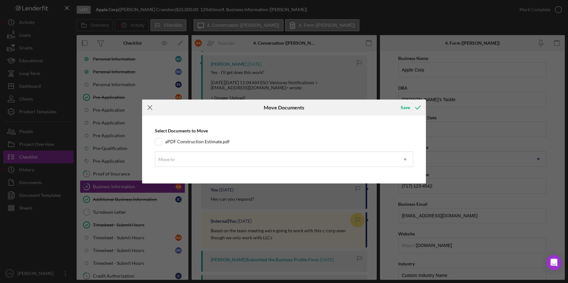
click at [154, 106] on icon "Icon/Menu Close" at bounding box center [150, 108] width 16 height 16
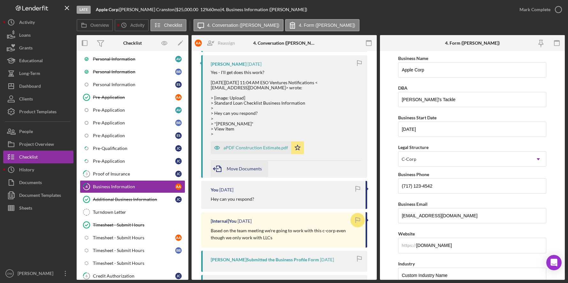
click at [246, 167] on span "Move Documents" at bounding box center [244, 168] width 35 height 5
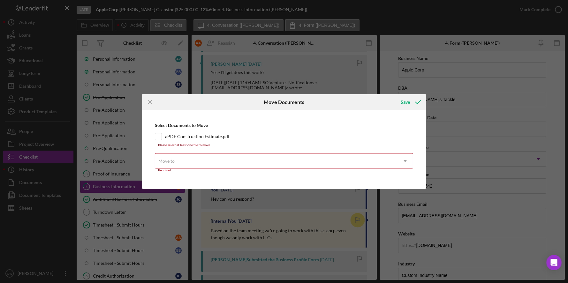
click at [202, 161] on div "Move to" at bounding box center [276, 161] width 243 height 15
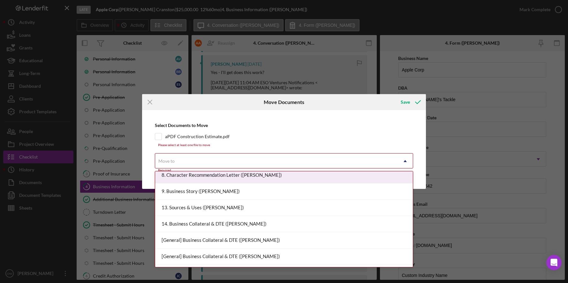
scroll to position [185, 0]
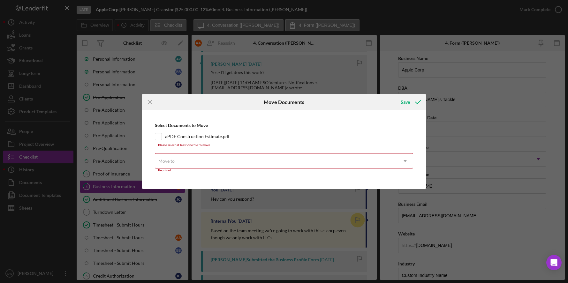
click at [110, 184] on div "Icon/Menu Close Move Documents Save Select Documents to Move aPDF Construction …" at bounding box center [284, 141] width 568 height 283
click at [154, 99] on icon "Icon/Menu Close" at bounding box center [150, 102] width 16 height 16
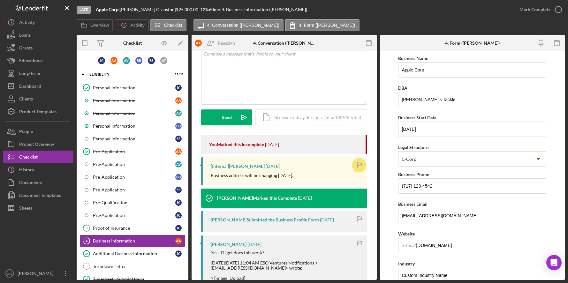
scroll to position [0, 0]
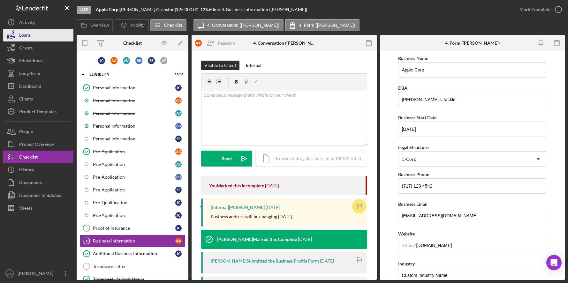
click at [33, 37] on button "Loans" at bounding box center [38, 35] width 70 height 13
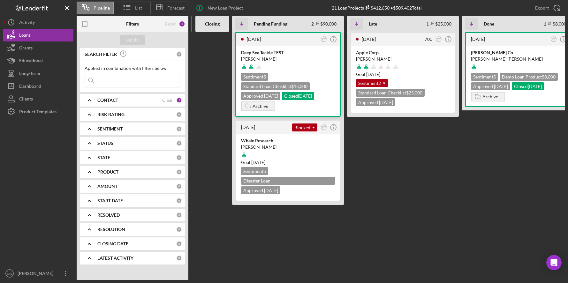
scroll to position [0, 197]
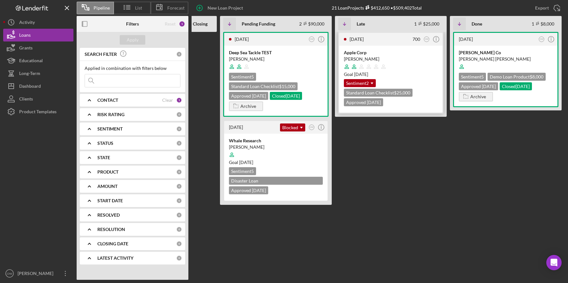
click at [402, 67] on div at bounding box center [391, 67] width 94 height 12
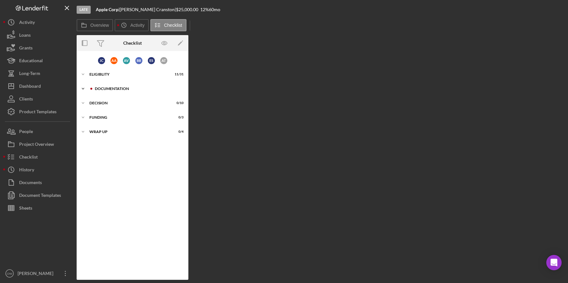
click at [105, 91] on div "Icon/Expander Documentation 5 / 59" at bounding box center [133, 88] width 112 height 13
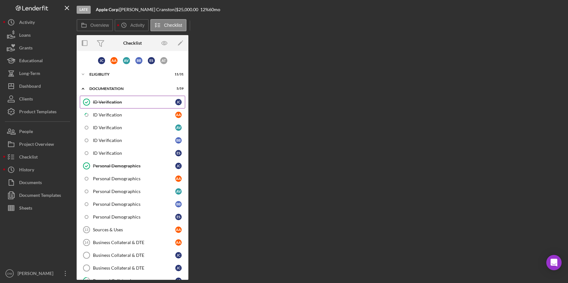
click at [112, 101] on div "ID Verification" at bounding box center [134, 102] width 82 height 5
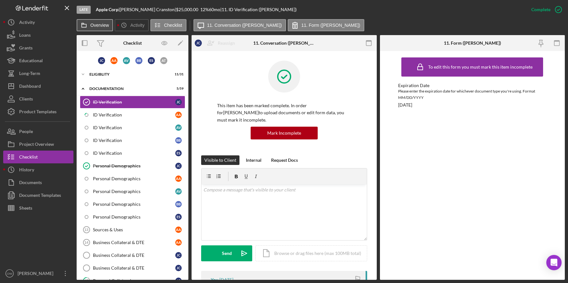
click at [101, 27] on label "Overview" at bounding box center [99, 25] width 19 height 5
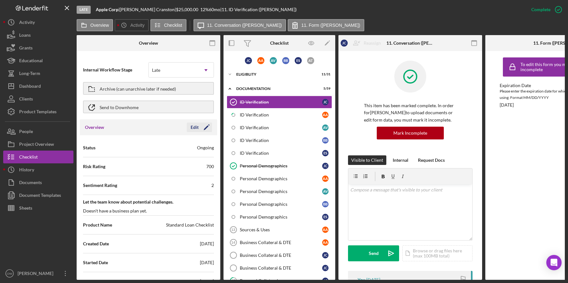
click at [201, 126] on icon "Icon/Edit" at bounding box center [207, 127] width 16 height 16
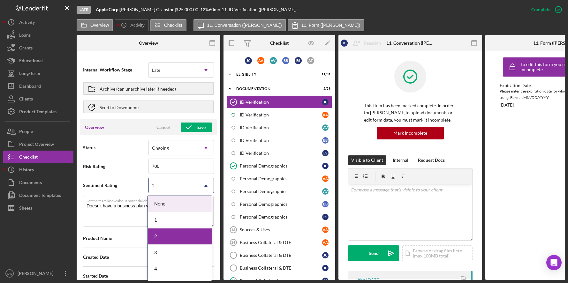
click at [198, 185] on icon "Icon/Dropdown Arrow" at bounding box center [205, 185] width 15 height 15
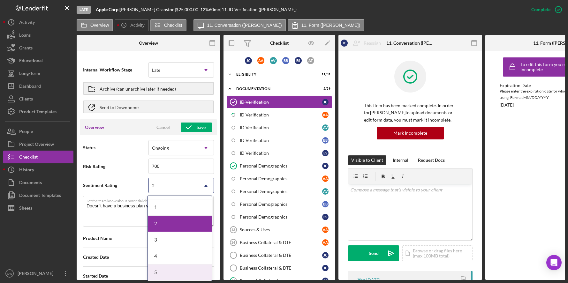
click at [177, 270] on div "5" at bounding box center [180, 273] width 64 height 16
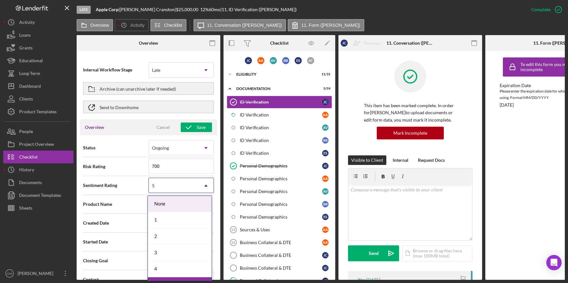
click at [183, 184] on div "5" at bounding box center [173, 186] width 49 height 15
click at [165, 266] on div "4" at bounding box center [180, 269] width 64 height 16
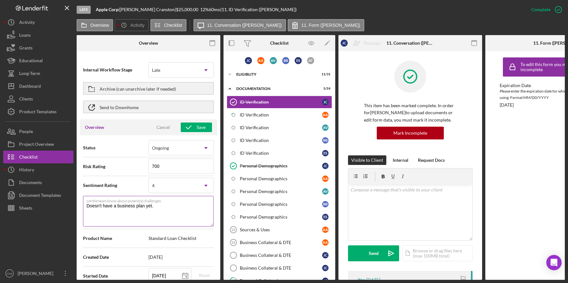
click at [154, 205] on textarea "Doesn't have a business plan yet." at bounding box center [148, 211] width 131 height 31
drag, startPoint x: 154, startPoint y: 205, endPoint x: 86, endPoint y: 205, distance: 67.7
click at [86, 205] on textarea "Doesn't have a business plan yet." at bounding box center [148, 211] width 131 height 31
type textarea "Here's a snapshot of information that has been fully approved, as well as the i…"
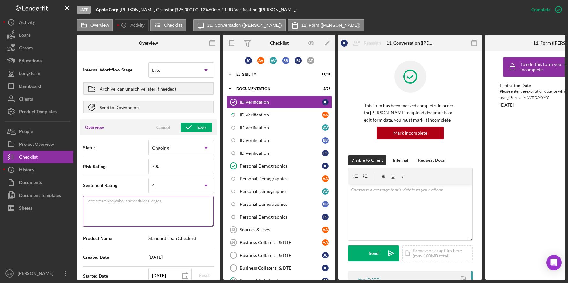
type textarea "W"
type textarea "Here's a snapshot of information that has been fully approved, as well as the i…"
type textarea "Wi"
type textarea "Here's a snapshot of information that has been fully approved, as well as the i…"
type textarea "Wil"
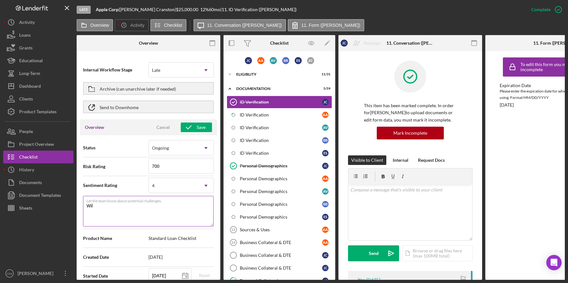
type textarea "Here's a snapshot of information that has been fully approved, as well as the i…"
type textarea "Will"
type textarea "Here's a snapshot of information that has been fully approved, as well as the i…"
type textarea "Will"
type textarea "Here's a snapshot of information that has been fully approved, as well as the i…"
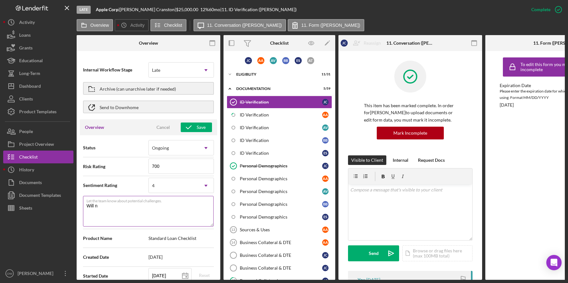
type textarea "Will ne"
type textarea "Here's a snapshot of information that has been fully approved, as well as the i…"
type textarea "[PERSON_NAME]"
type textarea "Here's a snapshot of information that has been fully approved, as well as the i…"
type textarea "Will need"
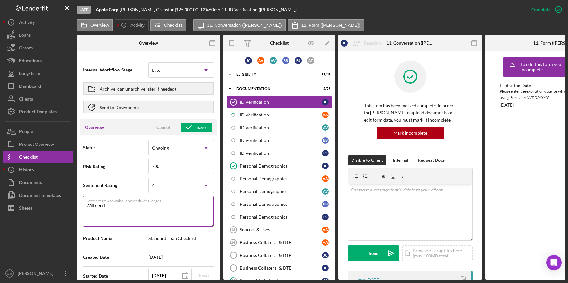
type textarea "Here's a snapshot of information that has been fully approved, as well as the i…"
type textarea "Will need"
type textarea "Here's a snapshot of information that has been fully approved, as well as the i…"
type textarea "Will need to"
type textarea "Here's a snapshot of information that has been fully approved, as well as the i…"
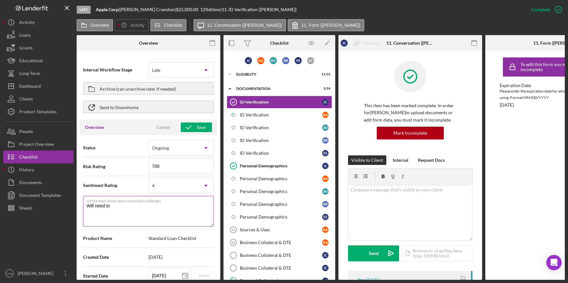
type textarea "Will need to"
type textarea "Here's a snapshot of information that has been fully approved, as well as the i…"
type textarea "Will need to r"
type textarea "Here's a snapshot of information that has been fully approved, as well as the i…"
type textarea "Will need to re"
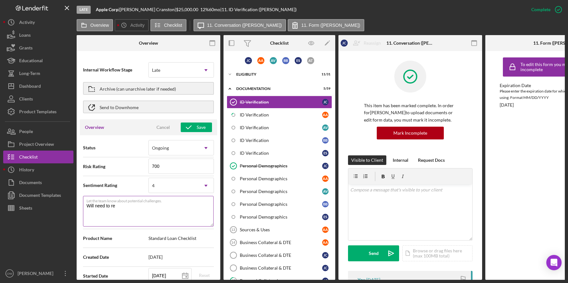
type textarea "Here's a snapshot of information that has been fully approved, as well as the i…"
type textarea "Will need to [PERSON_NAME]"
type textarea "Here's a snapshot of information that has been fully approved, as well as the i…"
type textarea "Will need to renew"
type textarea "Here's a snapshot of information that has been fully approved, as well as the i…"
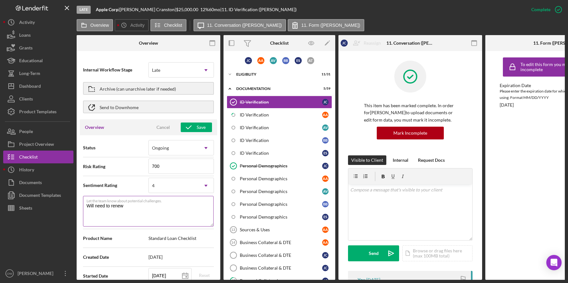
type textarea "Will need to renewa"
type textarea "Here's a snapshot of information that has been fully approved, as well as the i…"
type textarea "Will need to renew"
type textarea "Here's a snapshot of information that has been fully approved, as well as the i…"
type textarea "Will need to renew"
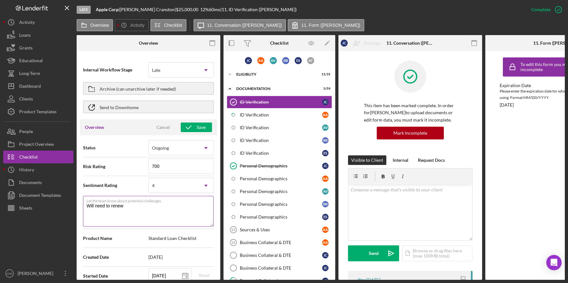
type textarea "Here's a snapshot of information that has been fully approved, as well as the i…"
type textarea "Will need to renew D"
type textarea "Here's a snapshot of information that has been fully approved, as well as the i…"
type textarea "Will need to renew DL"
type textarea "Here's a snapshot of information that has been fully approved, as well as the i…"
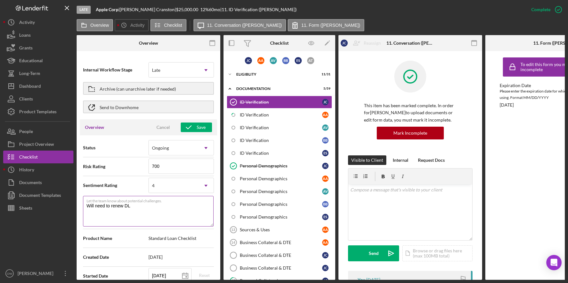
type textarea "Will need to renew DL"
type textarea "Here's a snapshot of information that has been fully approved, as well as the i…"
type textarea "Will need to renew DL b"
type textarea "Here's a snapshot of information that has been fully approved, as well as the i…"
type textarea "Will need to renew DL be"
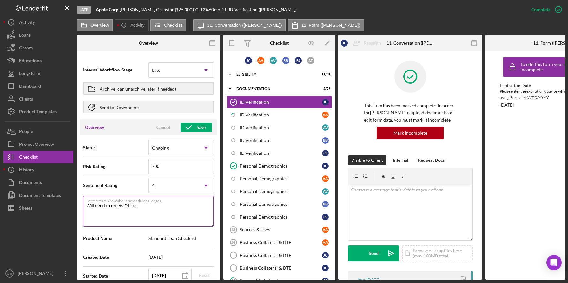
type textarea "Here's a snapshot of information that has been fully approved, as well as the i…"
type textarea "Will need to renew DL bevf"
type textarea "Here's a snapshot of information that has been fully approved, as well as the i…"
type textarea "Will need to renew DL bevfo"
type textarea "Here's a snapshot of information that has been fully approved, as well as the i…"
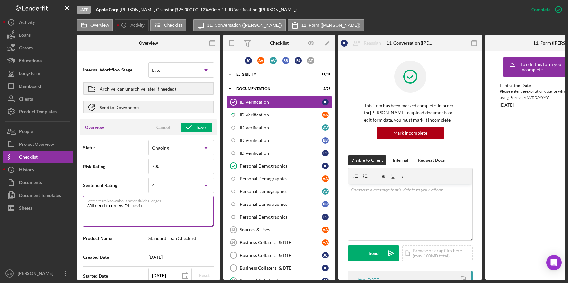
type textarea "Will need to renew DL bevfor"
type textarea "Here's a snapshot of information that has been fully approved, as well as the i…"
type textarea "Will need to renew DL bevfo"
type textarea "Here's a snapshot of information that has been fully approved, as well as the i…"
type textarea "Will need to renew DL bevf"
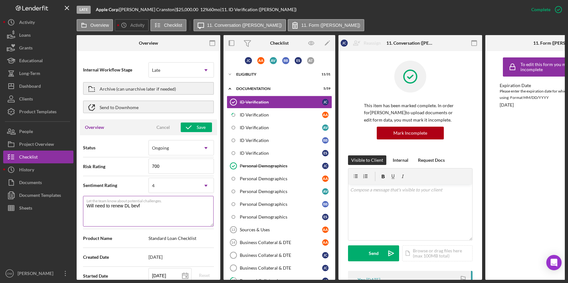
type textarea "Here's a snapshot of information that has been fully approved, as well as the i…"
type textarea "Will need to renew DL [PERSON_NAME]"
type textarea "Here's a snapshot of information that has been fully approved, as well as the i…"
type textarea "Will need to renew DL be"
type textarea "Here's a snapshot of information that has been fully approved, as well as the i…"
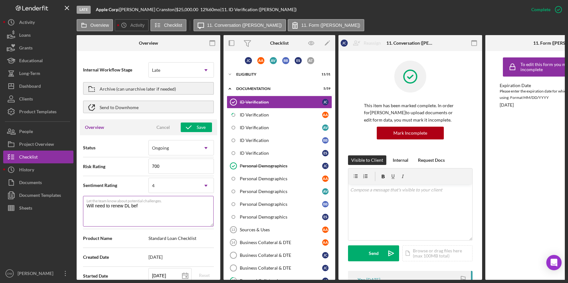
type textarea "Will need to renew DL befo"
type textarea "Here's a snapshot of information that has been fully approved, as well as the i…"
type textarea "Will need to renew DL befor"
type textarea "Here's a snapshot of information that has been fully approved, as well as the i…"
type textarea "Will need to renew DL before"
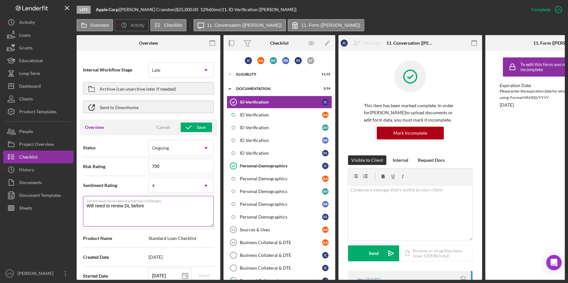
type textarea "Here's a snapshot of information that has been fully approved, as well as the i…"
type textarea "Will need to renew DL before w"
type textarea "Here's a snapshot of information that has been fully approved, as well as the i…"
type textarea "Will need to renew DL before we"
type textarea "Here's a snapshot of information that has been fully approved, as well as the i…"
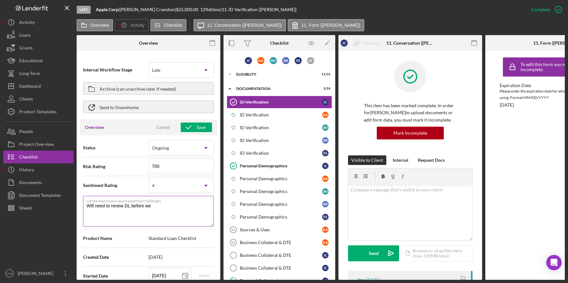
type textarea "Will need to renew DL before we"
type textarea "Here's a snapshot of information that has been fully approved, as well as the i…"
type textarea "Will need to renew DL before we ca"
type textarea "Here's a snapshot of information that has been fully approved, as well as the i…"
type textarea "Will need to renew DL before we can"
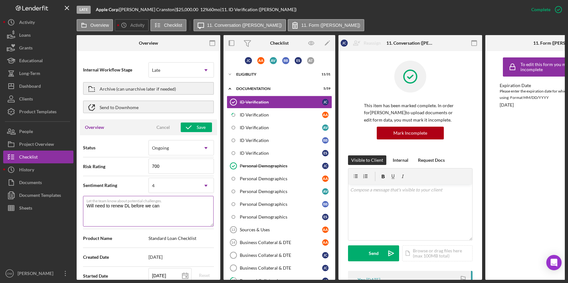
type textarea "Here's a snapshot of information that has been fully approved, as well as the i…"
type textarea "Will need to renew DL before we can c"
type textarea "Here's a snapshot of information that has been fully approved, as well as the i…"
type textarea "Will need to renew DL before we can cl"
type textarea "Here's a snapshot of information that has been fully approved, as well as the i…"
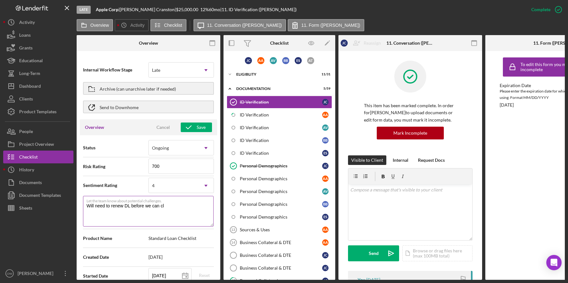
type textarea "Will need to renew DL before we can clo"
type textarea "Here's a snapshot of information that has been fully approved, as well as the i…"
type textarea "Will need to renew DL before we can clos"
type textarea "Here's a snapshot of information that has been fully approved, as well as the i…"
type textarea "Will need to renew DL before we can close"
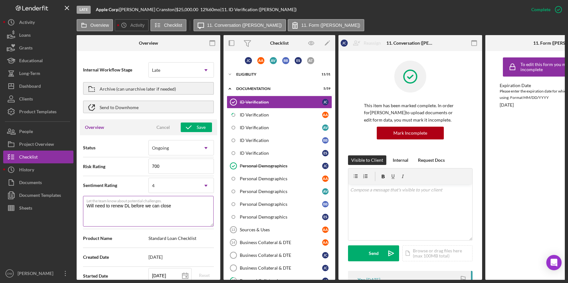
type textarea "Here's a snapshot of information that has been fully approved, as well as the i…"
type textarea "Will need to renew DL before we can close"
type textarea "Here's a snapshot of information that has been fully approved, as well as the i…"
click at [204, 130] on button "Save" at bounding box center [196, 128] width 31 height 10
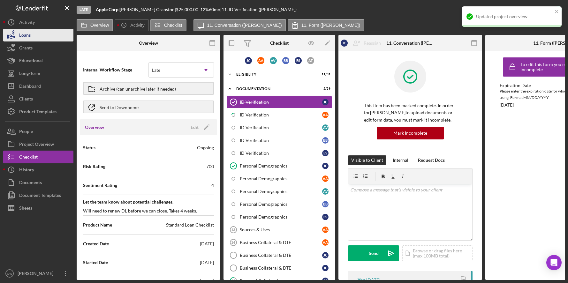
click at [52, 37] on button "Loans" at bounding box center [38, 35] width 70 height 13
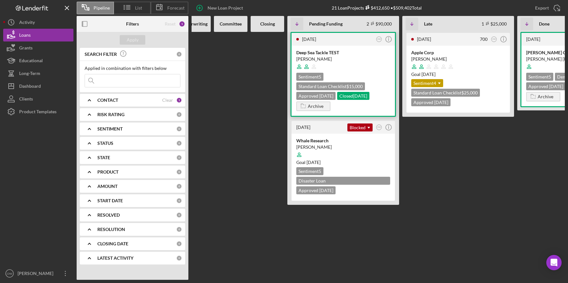
scroll to position [0, 133]
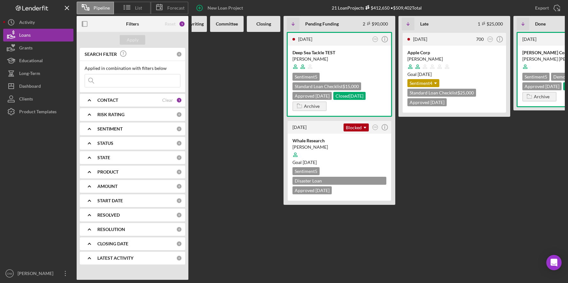
click at [110, 130] on b "SENTIMENT" at bounding box center [109, 128] width 25 height 5
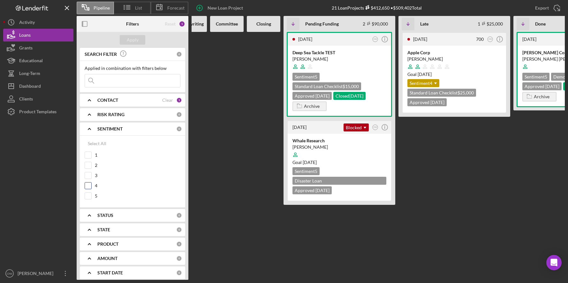
click at [90, 187] on input "4" at bounding box center [88, 186] width 6 height 6
click at [90, 177] on input "3" at bounding box center [88, 175] width 6 height 6
click at [137, 38] on div "Apply" at bounding box center [133, 40] width 12 height 10
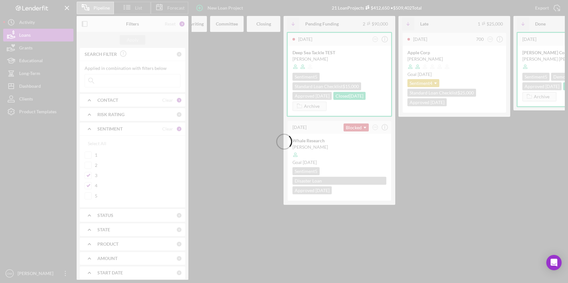
scroll to position [0, 0]
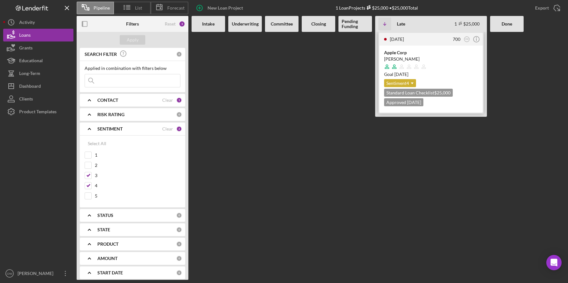
click at [408, 82] on icon "Icon/Dropdown Arrow" at bounding box center [412, 83] width 13 height 13
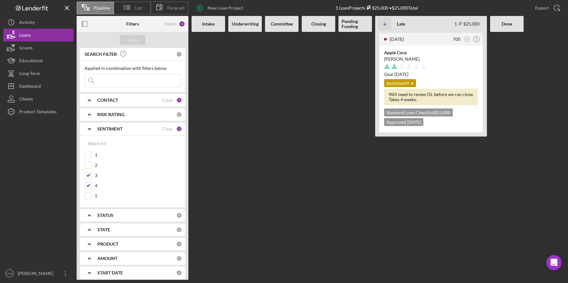
click at [171, 128] on div "SENTIMENT Clear 2" at bounding box center [139, 129] width 85 height 6
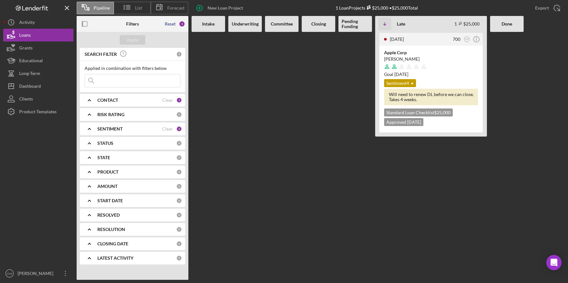
click at [172, 23] on div "Reset" at bounding box center [170, 23] width 11 height 5
click at [137, 41] on div "Apply" at bounding box center [133, 40] width 12 height 10
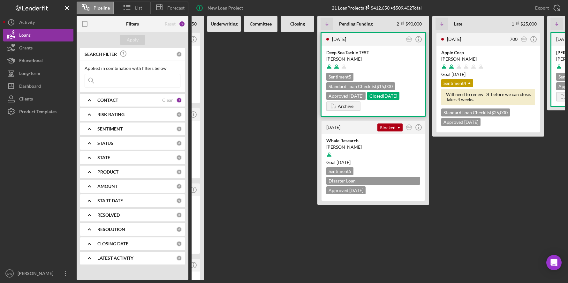
scroll to position [0, 101]
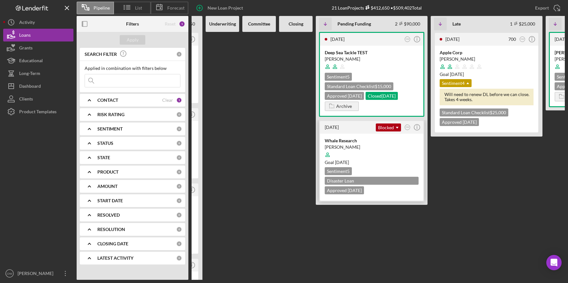
click at [357, 141] on div "Whale Research" at bounding box center [372, 141] width 94 height 6
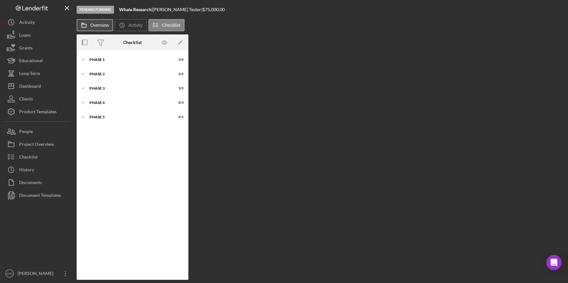
click at [86, 28] on icon at bounding box center [84, 25] width 13 height 13
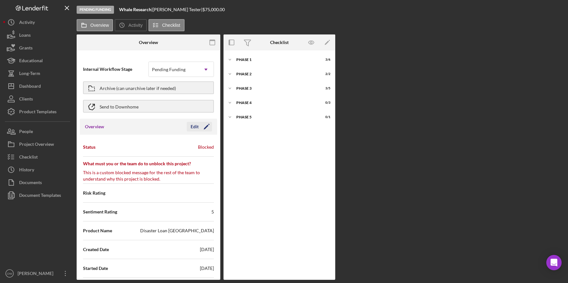
click at [192, 128] on div "Edit" at bounding box center [195, 127] width 8 height 10
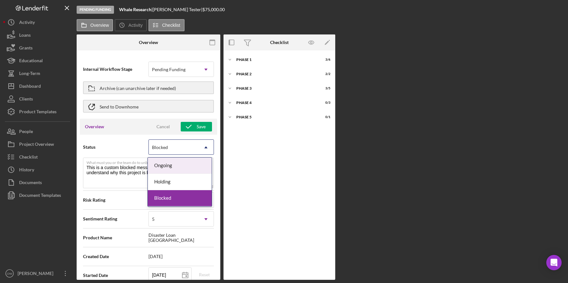
click at [181, 145] on div "Blocked" at bounding box center [173, 147] width 49 height 15
click at [122, 145] on span "Status" at bounding box center [115, 147] width 65 height 6
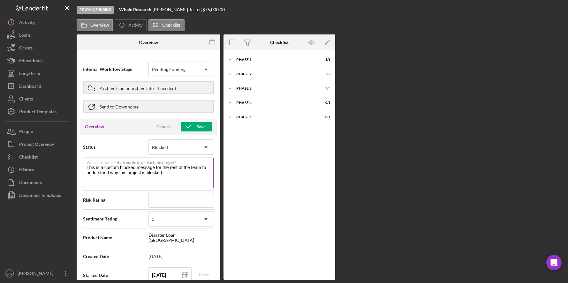
drag, startPoint x: 87, startPoint y: 164, endPoint x: 179, endPoint y: 175, distance: 92.6
click at [179, 175] on div "What must you or the team do to unblock this project? This is a custom blocked …" at bounding box center [148, 174] width 131 height 32
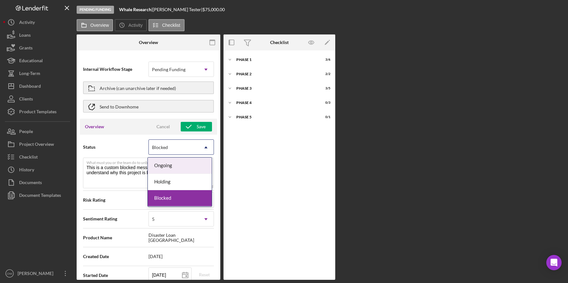
click at [180, 151] on div "Blocked" at bounding box center [173, 147] width 49 height 15
click at [175, 182] on div "Holding" at bounding box center [180, 182] width 64 height 16
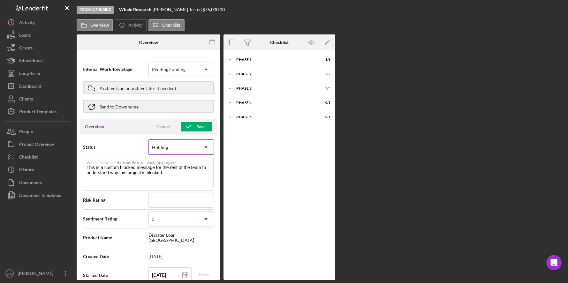
click at [198, 143] on icon "Icon/Dropdown Arrow" at bounding box center [205, 147] width 15 height 15
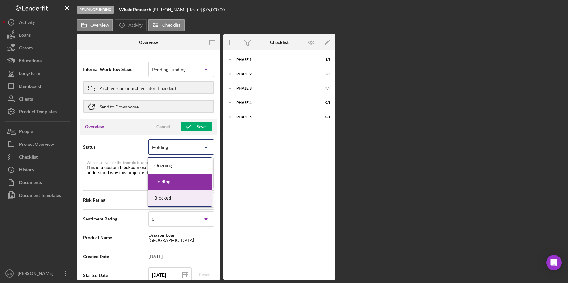
click at [194, 196] on div "Blocked" at bounding box center [180, 198] width 64 height 16
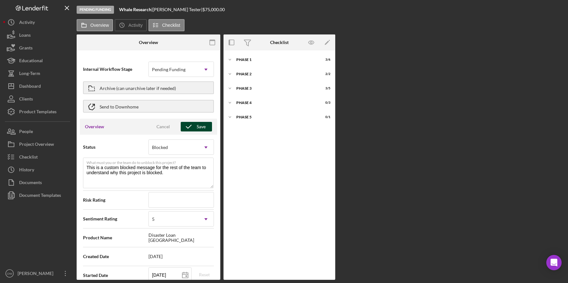
click at [206, 128] on button "Save" at bounding box center [196, 127] width 31 height 10
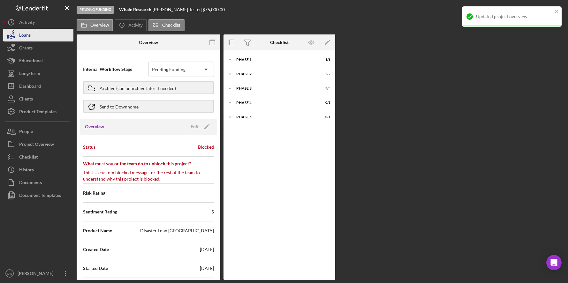
click at [28, 35] on div "Loans" at bounding box center [24, 36] width 11 height 14
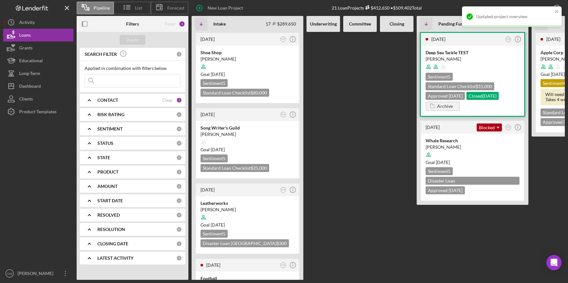
scroll to position [0, 127]
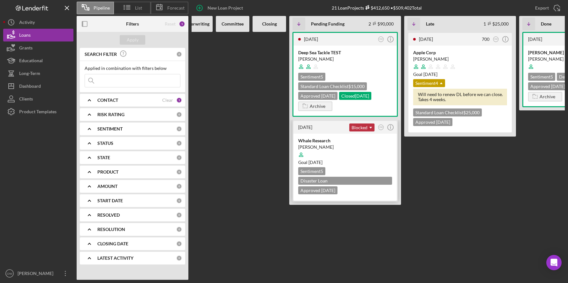
click at [367, 127] on icon "Icon/Dropdown Arrow" at bounding box center [370, 127] width 13 height 13
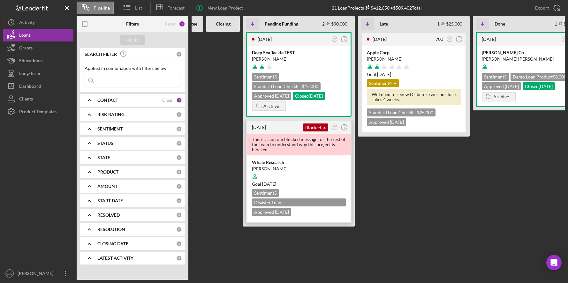
scroll to position [0, 174]
click at [308, 124] on div "Blocked Icon/Dropdown Arrow" at bounding box center [315, 128] width 25 height 8
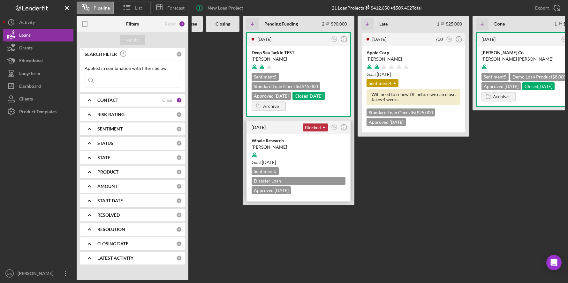
click at [320, 130] on icon "Icon/Dropdown Arrow" at bounding box center [324, 127] width 13 height 13
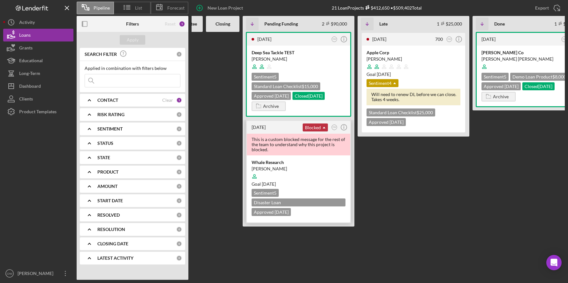
click at [312, 130] on div "Blocked Icon/Dropdown Arrow" at bounding box center [315, 128] width 25 height 8
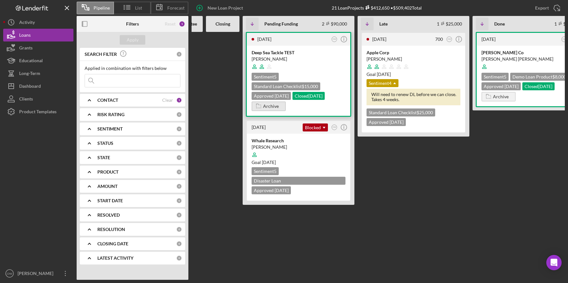
click at [267, 107] on div "Archive" at bounding box center [271, 107] width 16 height 10
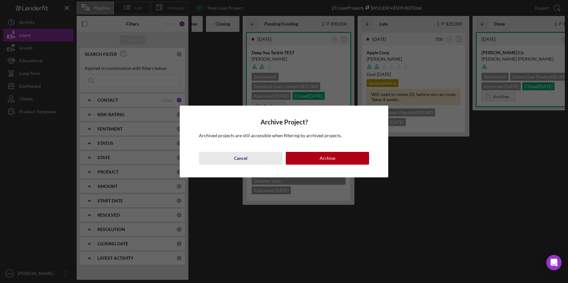
click at [241, 157] on div "Cancel" at bounding box center [240, 158] width 13 height 13
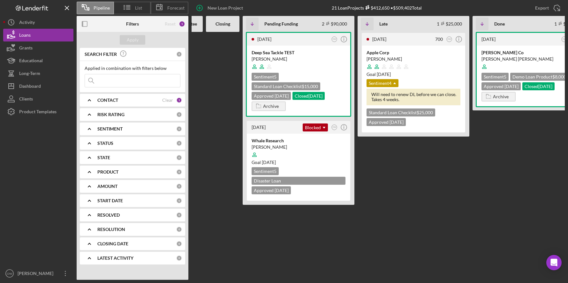
click at [241, 157] on div "[DATE] OW Icon/Info Shoe Shop [PERSON_NAME] Goal [DATE] Sentiment 5 Standard Lo…" at bounding box center [303, 156] width 570 height 248
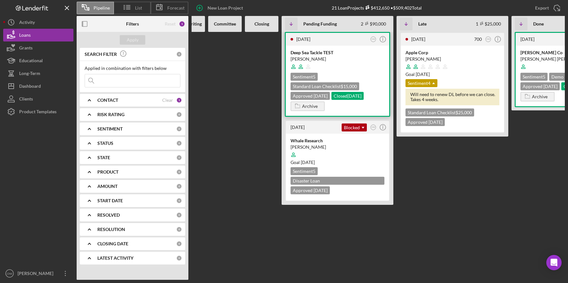
scroll to position [0, 197]
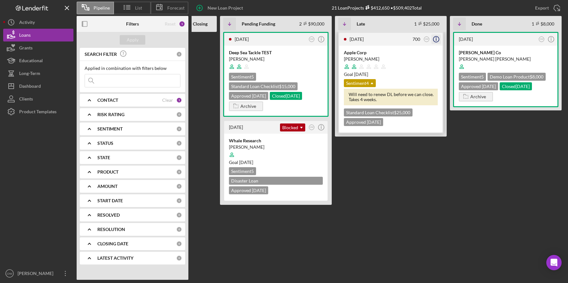
click at [438, 38] on icon "Icon/Info" at bounding box center [436, 39] width 16 height 16
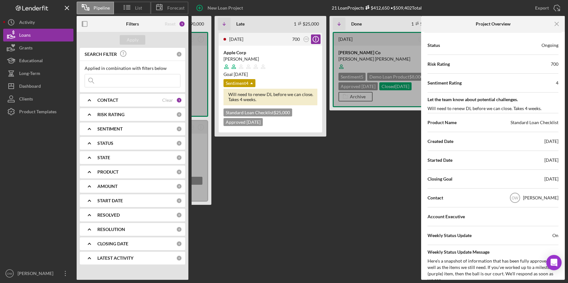
scroll to position [0, 0]
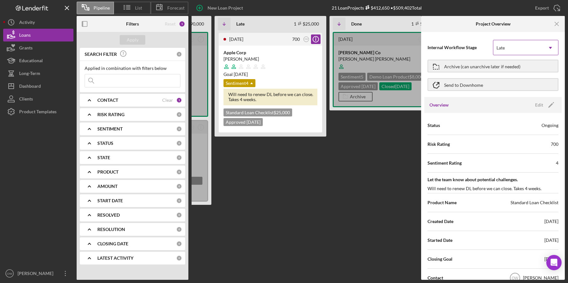
click at [491, 48] on div "Late" at bounding box center [517, 48] width 49 height 15
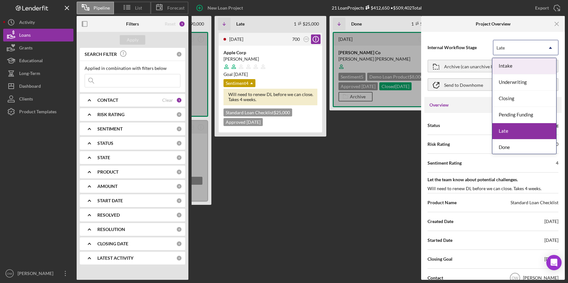
click at [491, 49] on div "Late" at bounding box center [517, 48] width 49 height 15
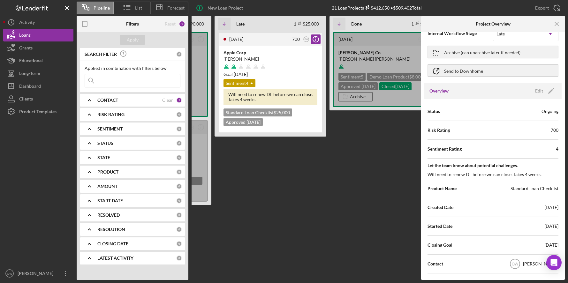
scroll to position [37, 0]
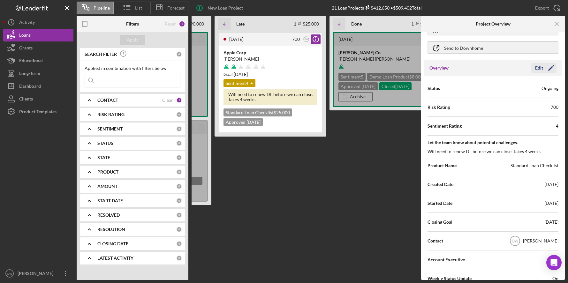
click at [491, 65] on icon "Icon/Edit" at bounding box center [551, 68] width 16 height 16
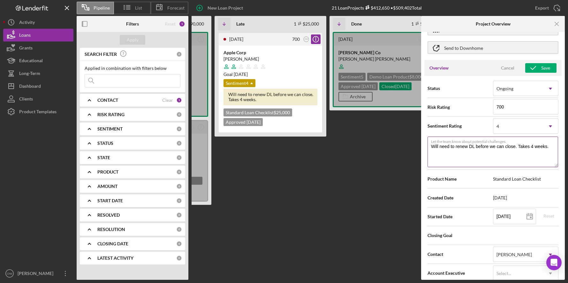
click at [473, 149] on textarea "Will need to renew DL before we can close. Takes 4 weeks." at bounding box center [493, 152] width 131 height 31
click at [473, 148] on textarea "Will need to renew DL before we can close. Takes 4 weeks." at bounding box center [493, 152] width 131 height 31
click at [472, 148] on textarea "Will need to renew DL before we can close. Takes 4 weeks." at bounding box center [493, 152] width 131 height 31
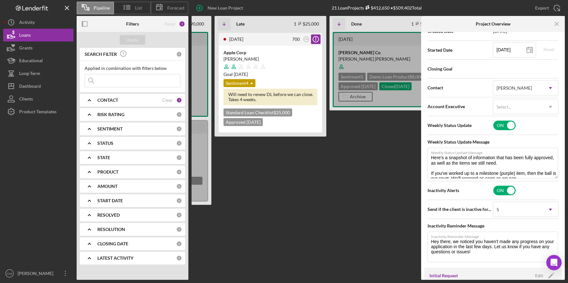
scroll to position [0, 0]
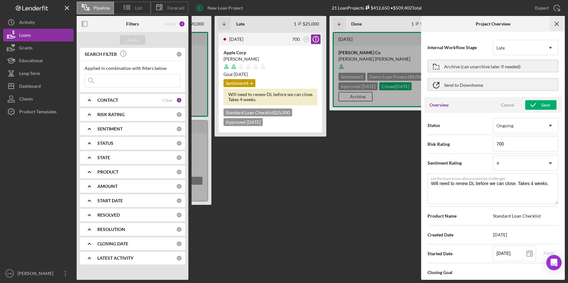
click at [491, 24] on icon "Icon/Menu Close" at bounding box center [557, 24] width 14 height 14
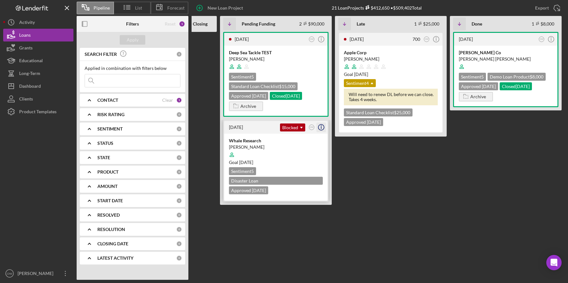
click at [323, 128] on icon "Icon/Info" at bounding box center [321, 127] width 16 height 16
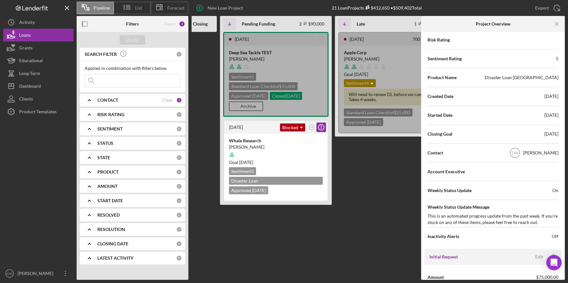
scroll to position [118, 0]
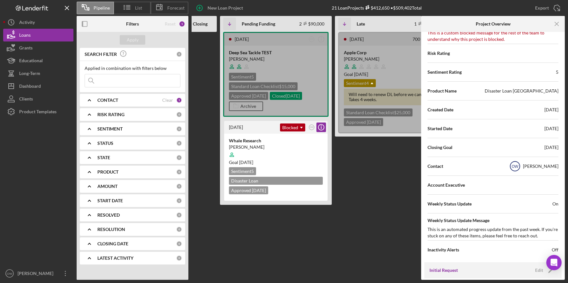
click at [491, 167] on circle at bounding box center [515, 167] width 10 height 10
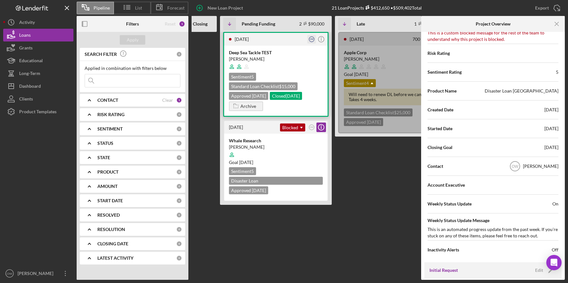
click at [312, 39] on text "OW" at bounding box center [312, 39] width 4 height 2
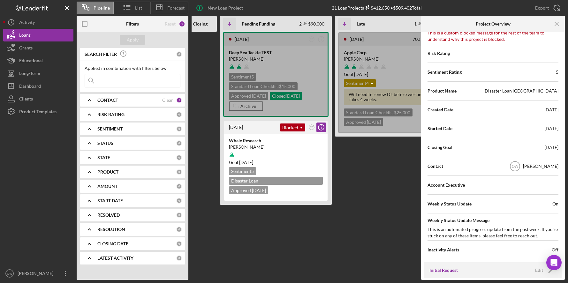
click at [368, 180] on div "[DATE] 700 OW Icon/Info Apple Corp [PERSON_NAME] Goal [DATE] Sentiment 4 Icon/D…" at bounding box center [391, 156] width 112 height 248
click at [491, 21] on icon "Icon/Menu Close" at bounding box center [557, 24] width 14 height 14
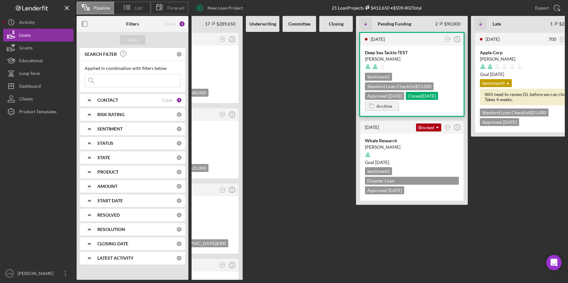
scroll to position [0, 0]
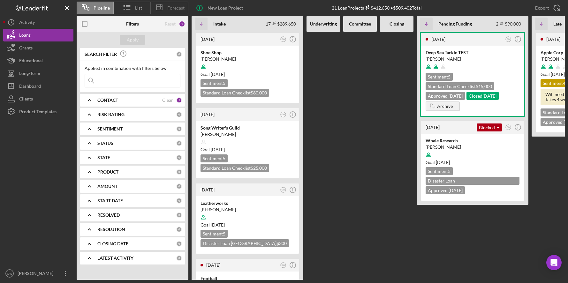
click at [157, 5] on icon at bounding box center [159, 7] width 16 height 16
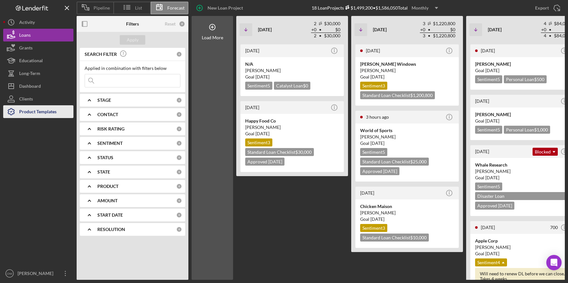
click at [45, 112] on div "Product Templates" at bounding box center [37, 112] width 37 height 14
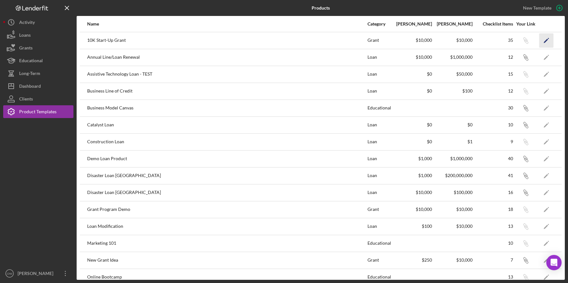
click at [491, 43] on icon "Icon/Edit" at bounding box center [546, 40] width 14 height 14
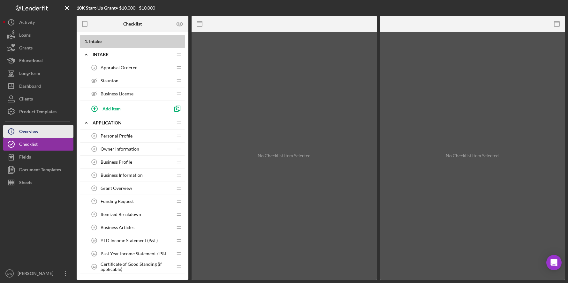
click at [37, 127] on div "Overview" at bounding box center [28, 132] width 19 height 14
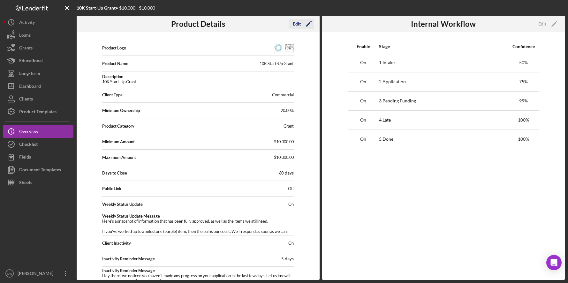
click at [298, 24] on div "Edit" at bounding box center [297, 24] width 8 height 10
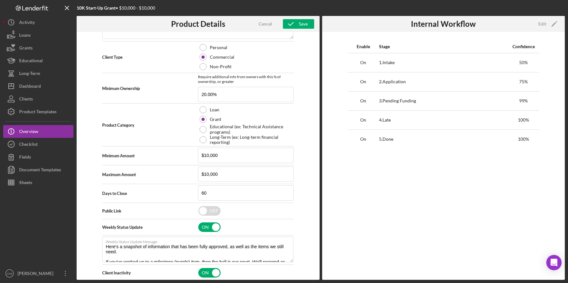
scroll to position [171, 0]
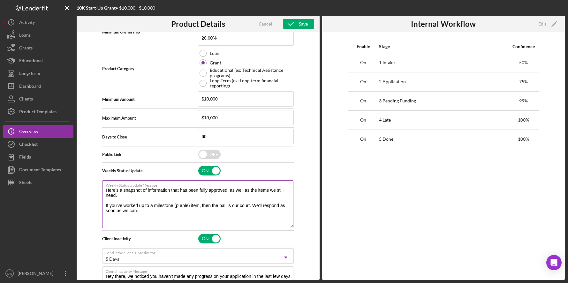
drag, startPoint x: 291, startPoint y: 205, endPoint x: 291, endPoint y: 227, distance: 22.4
click at [291, 227] on textarea "Here's a snapshot of information that has been fully approved, as well as the i…" at bounding box center [197, 204] width 191 height 48
click at [56, 117] on div "Product Templates" at bounding box center [37, 112] width 37 height 14
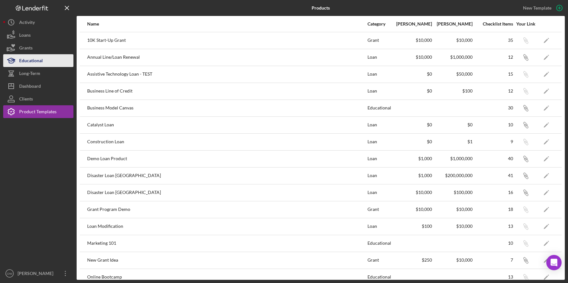
click at [42, 62] on div "Educational" at bounding box center [31, 61] width 24 height 14
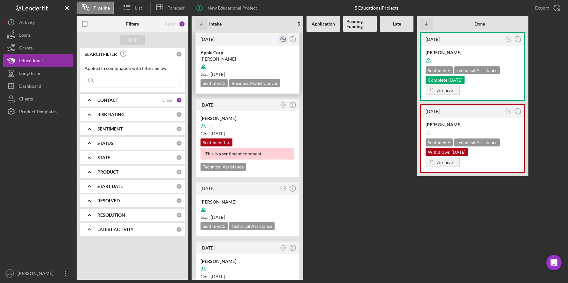
click at [283, 39] on text "OW" at bounding box center [283, 39] width 4 height 2
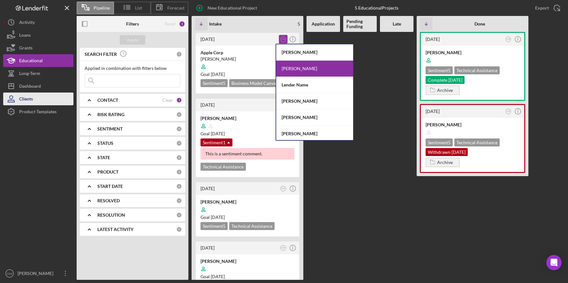
click at [34, 99] on button "Clients" at bounding box center [38, 99] width 70 height 13
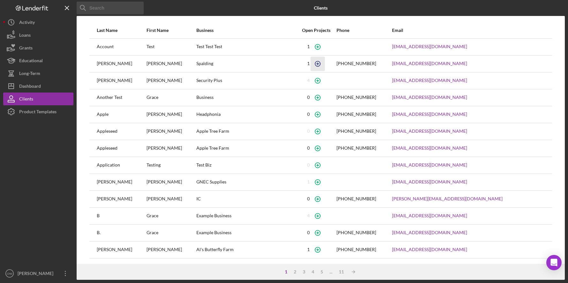
click at [318, 63] on icon "button" at bounding box center [317, 64] width 14 height 14
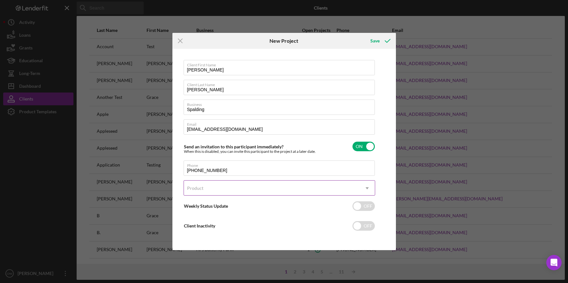
click at [227, 191] on div "Product" at bounding box center [272, 188] width 176 height 15
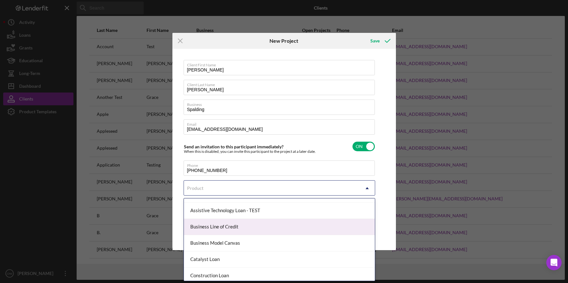
scroll to position [45, 0]
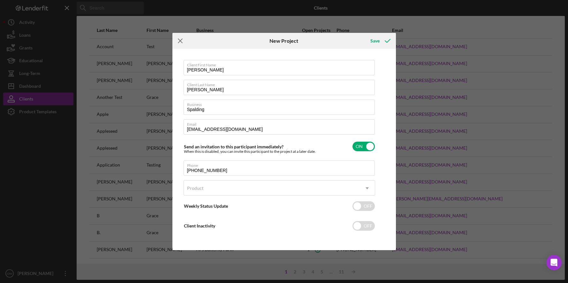
click at [179, 39] on icon "Icon/Menu Close" at bounding box center [180, 41] width 16 height 16
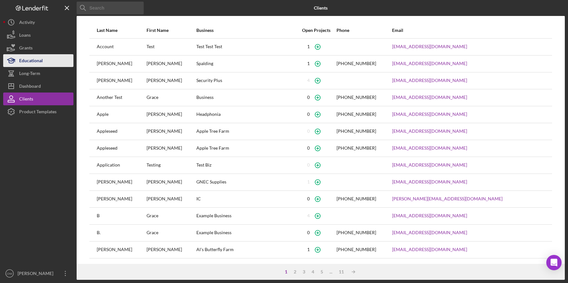
click at [41, 63] on div "Educational" at bounding box center [31, 61] width 24 height 14
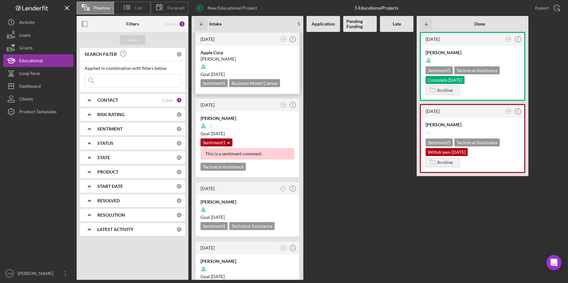
click at [254, 57] on div "[PERSON_NAME]" at bounding box center [248, 59] width 94 height 6
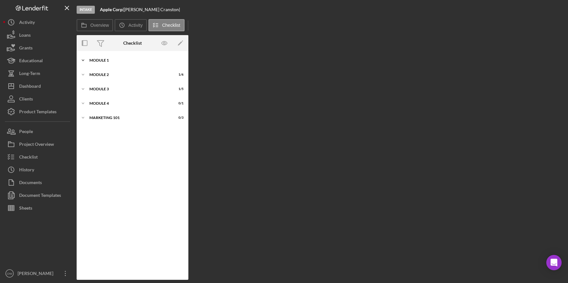
click at [122, 56] on div "Icon/Expander Module 1 3 / 6" at bounding box center [133, 60] width 112 height 13
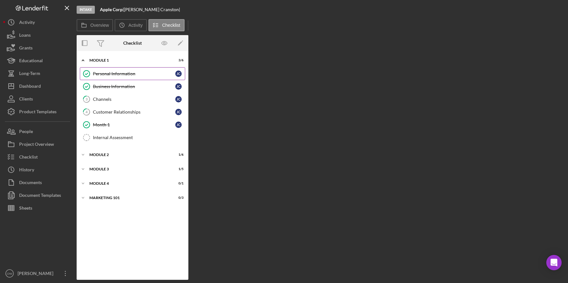
click at [113, 74] on div "Personal Information" at bounding box center [134, 73] width 82 height 5
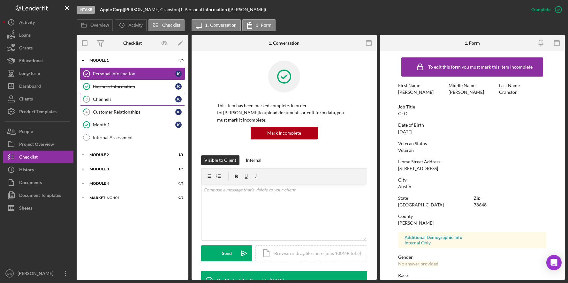
click at [111, 100] on div "Channels" at bounding box center [134, 99] width 82 height 5
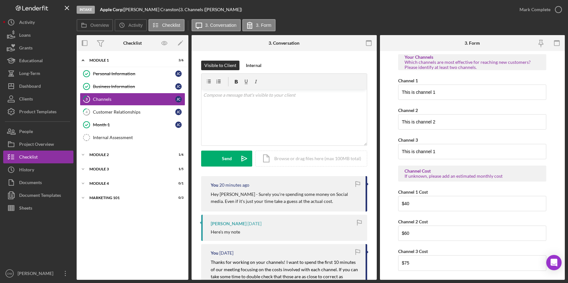
scroll to position [568, 0]
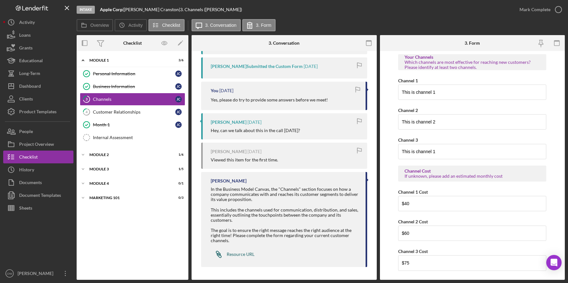
click at [244, 253] on div "Resource URL" at bounding box center [241, 254] width 28 height 5
click at [40, 34] on button "Loans" at bounding box center [38, 35] width 70 height 13
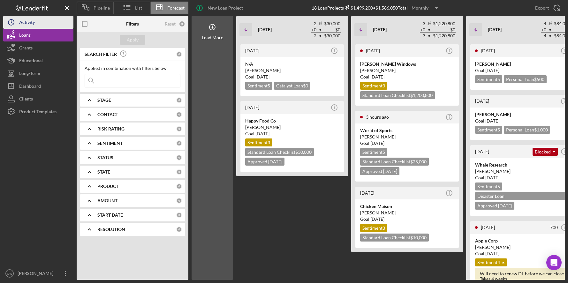
click at [33, 25] on div "Activity" at bounding box center [27, 23] width 16 height 14
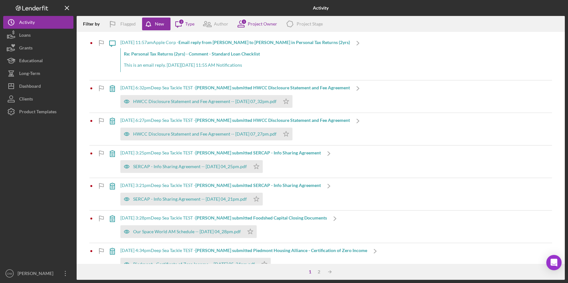
click at [228, 52] on strong "Re: Personal Tax Returns (2yrs) - Comment - Standard Loan Checklist" at bounding box center [192, 53] width 136 height 5
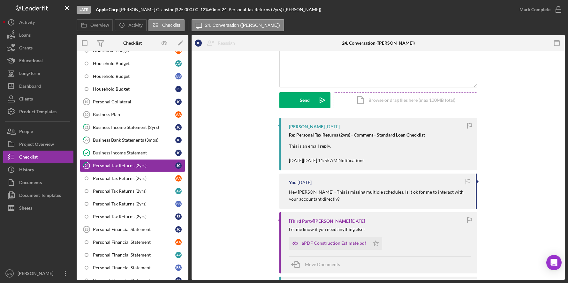
scroll to position [64, 0]
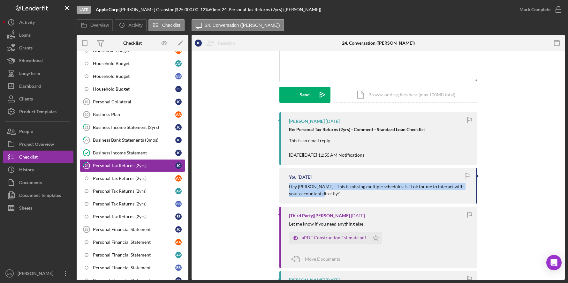
drag, startPoint x: 287, startPoint y: 186, endPoint x: 326, endPoint y: 203, distance: 42.2
click at [326, 203] on div "You [DATE] Hey [PERSON_NAME] - This is missing multiple schedules. Is it ok for…" at bounding box center [378, 185] width 198 height 35
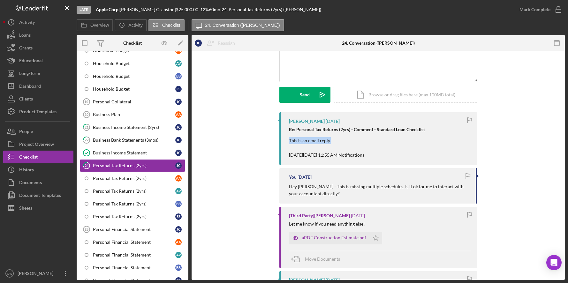
drag, startPoint x: 361, startPoint y: 141, endPoint x: 282, endPoint y: 138, distance: 78.6
click at [283, 138] on div "[PERSON_NAME] [DATE] Re: Personal Tax Returns (2yrs) - Comment - Standard Loan …" at bounding box center [378, 138] width 198 height 53
click at [34, 24] on div "Activity" at bounding box center [27, 23] width 16 height 14
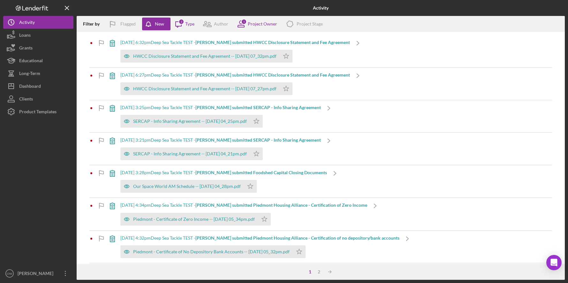
click at [354, 85] on div "[DATE] 6:27pm Deep Sea Tackle TEST - [PERSON_NAME] submitted HWCC Disclosure St…" at bounding box center [235, 84] width 262 height 32
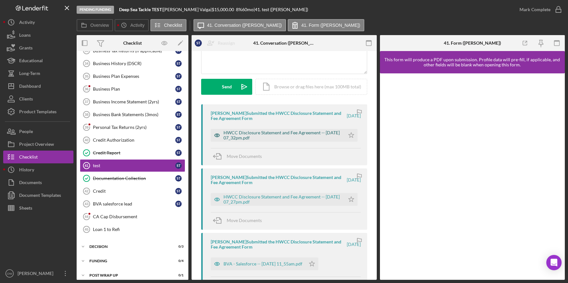
scroll to position [76, 0]
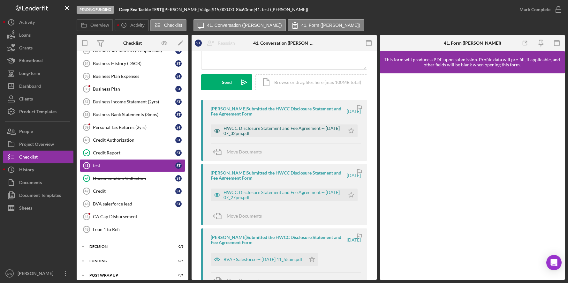
click at [280, 127] on div "HWCC Disclosure Statement and Fee Agreement -- [DATE] 07_32pm.pdf" at bounding box center [283, 131] width 118 height 10
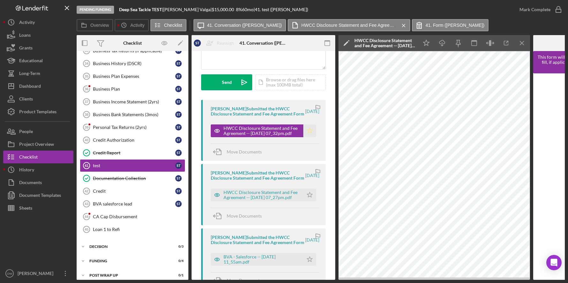
click at [307, 135] on icon "Icon/Star" at bounding box center [309, 131] width 13 height 13
click at [491, 9] on div "Mark Complete" at bounding box center [535, 9] width 31 height 13
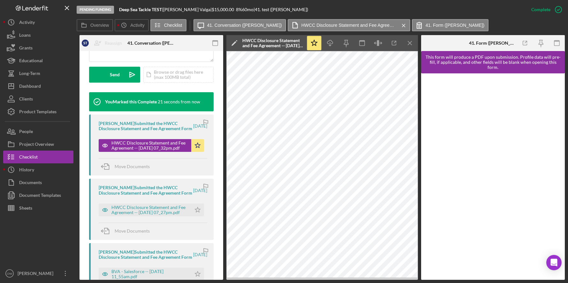
scroll to position [0, 0]
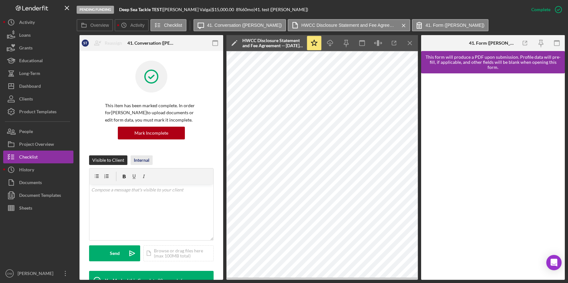
click at [141, 159] on div "Internal" at bounding box center [142, 161] width 16 height 10
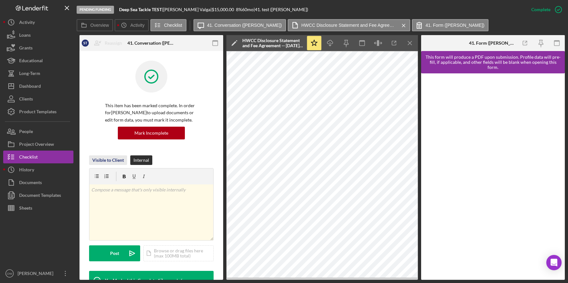
click at [107, 161] on div "Visible to Client" at bounding box center [108, 161] width 32 height 10
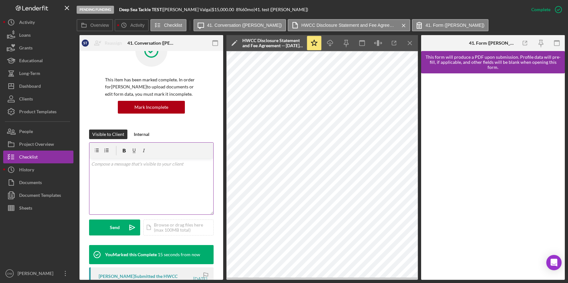
scroll to position [26, 0]
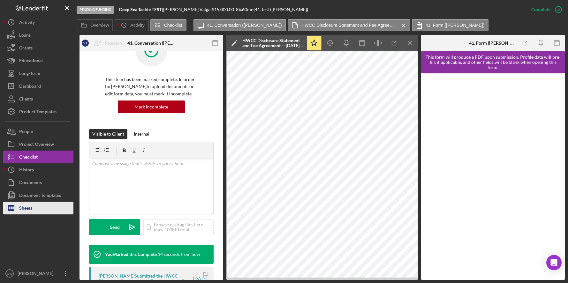
click at [21, 208] on div "Sheets" at bounding box center [25, 209] width 13 height 14
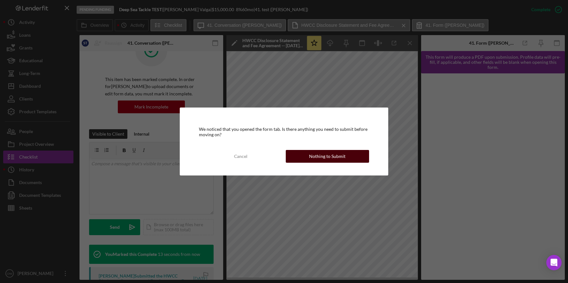
click at [341, 155] on div "Nothing to Submit" at bounding box center [327, 156] width 36 height 13
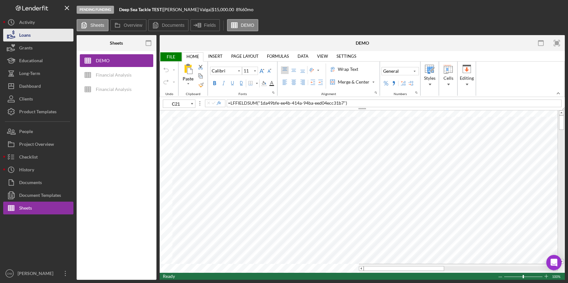
click at [35, 38] on button "Loans" at bounding box center [38, 35] width 70 height 13
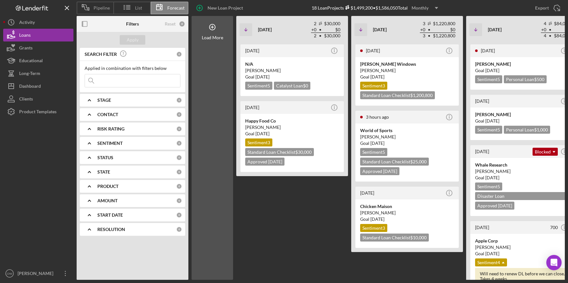
click at [117, 80] on input at bounding box center [132, 80] width 95 height 13
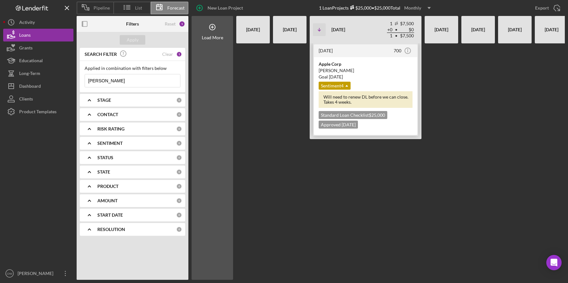
click at [381, 68] on div "[PERSON_NAME]" at bounding box center [366, 70] width 94 height 6
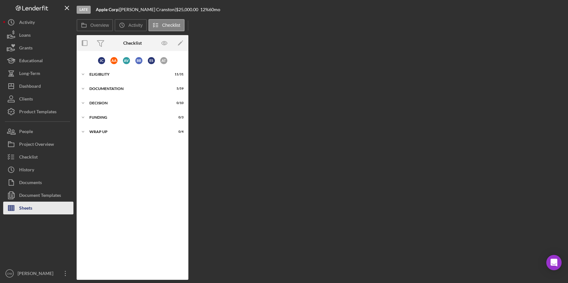
click at [21, 208] on div "Sheets" at bounding box center [25, 209] width 13 height 14
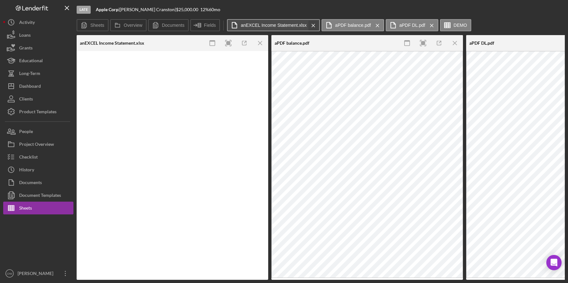
click at [312, 25] on icon "Icon/Menu Close" at bounding box center [313, 26] width 11 height 16
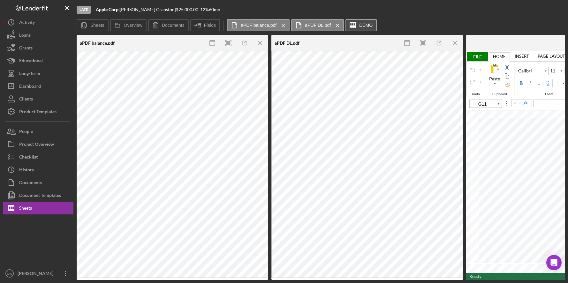
click at [287, 26] on icon "Icon/Menu Close" at bounding box center [283, 26] width 11 height 16
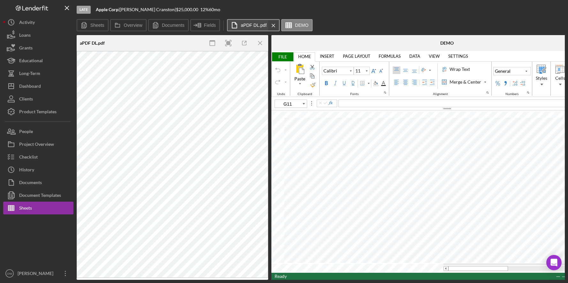
click at [274, 26] on icon "Icon/Menu Close" at bounding box center [273, 26] width 11 height 16
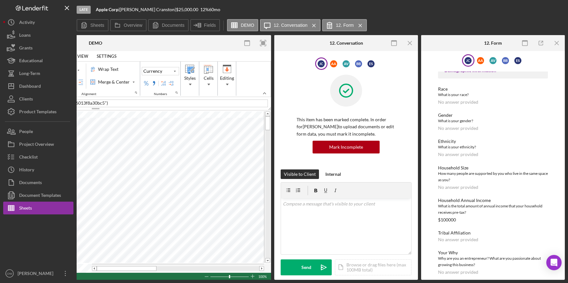
scroll to position [50, 0]
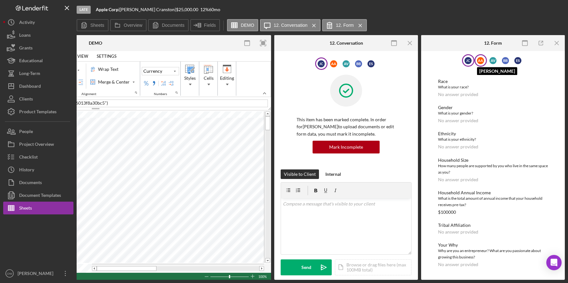
click at [482, 64] on div "A A" at bounding box center [480, 60] width 7 height 7
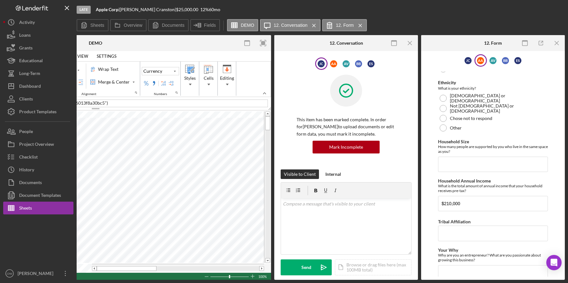
scroll to position [198, 0]
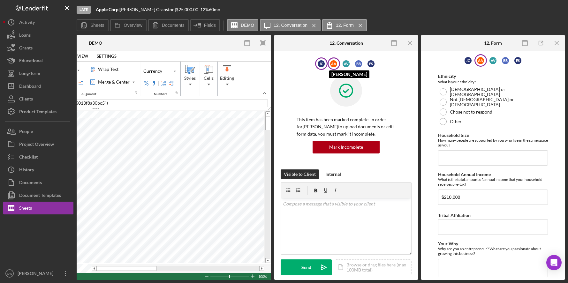
click at [332, 65] on div "A A" at bounding box center [333, 63] width 7 height 7
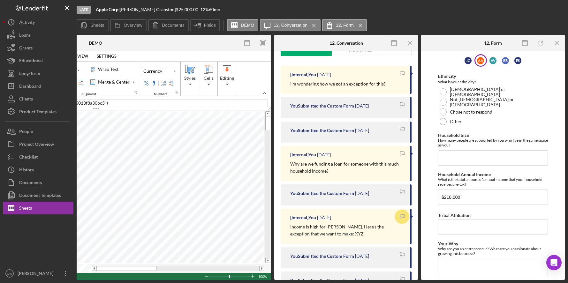
scroll to position [128, 0]
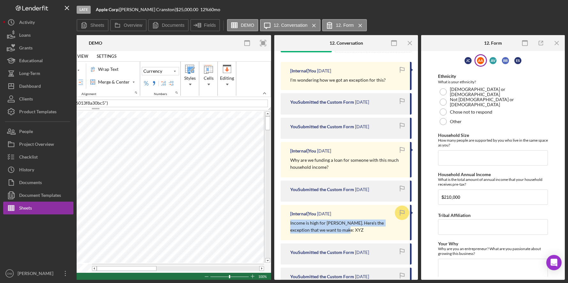
drag, startPoint x: 290, startPoint y: 223, endPoint x: 346, endPoint y: 233, distance: 56.8
click at [346, 233] on p "Income is high for [PERSON_NAME]. Here's the exception that we want to make: XYZ" at bounding box center [346, 227] width 113 height 14
click at [36, 182] on div "Documents" at bounding box center [30, 183] width 23 height 14
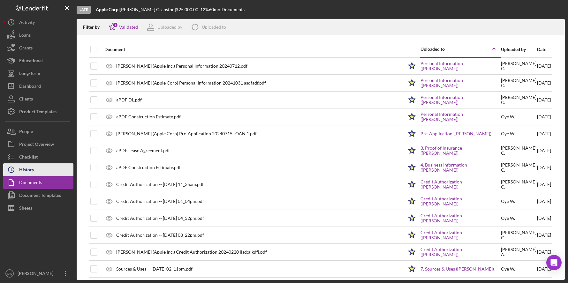
click at [40, 168] on button "Icon/History History" at bounding box center [38, 170] width 70 height 13
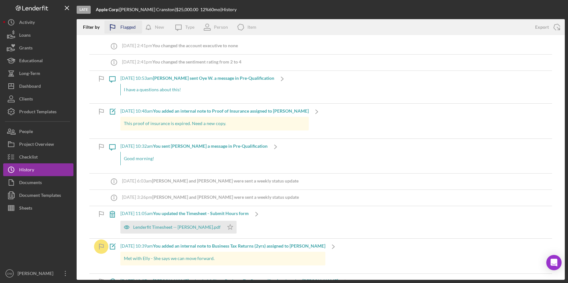
click at [113, 28] on icon "button" at bounding box center [112, 27] width 16 height 16
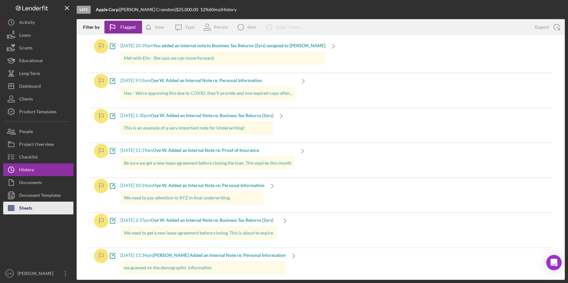
click at [52, 205] on button "Sheets" at bounding box center [38, 208] width 70 height 13
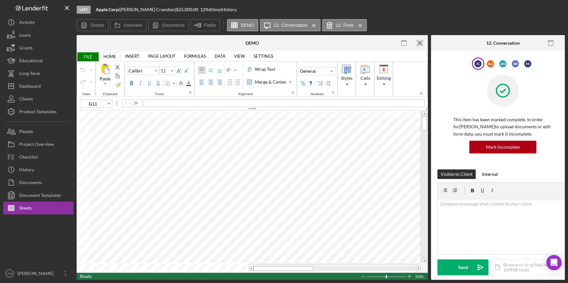
click at [357, 24] on icon "Icon/Menu Close" at bounding box center [360, 26] width 11 height 16
click at [316, 24] on icon "Icon/Menu Close" at bounding box center [313, 26] width 11 height 16
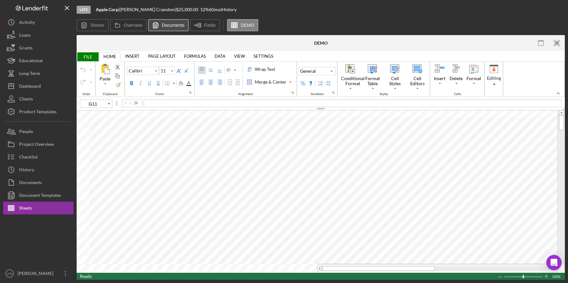
click at [161, 21] on icon at bounding box center [155, 25] width 13 height 13
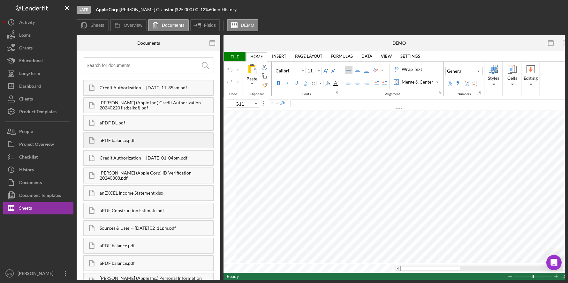
click at [153, 144] on div "aPDF balance.pdf" at bounding box center [148, 141] width 131 height 16
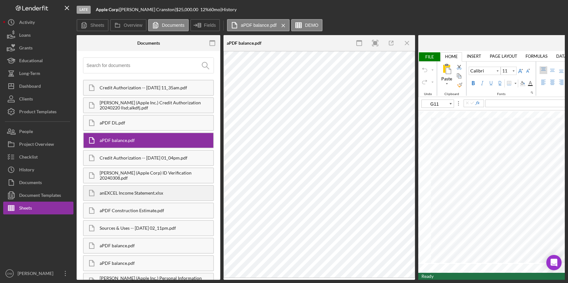
click at [149, 195] on div "anEXCEL Income Statement.xlsx" at bounding box center [157, 193] width 114 height 5
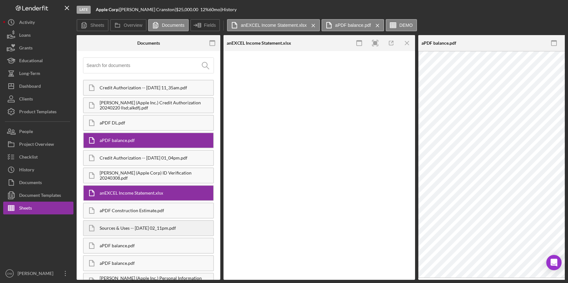
click at [141, 228] on div "Sources & Uses -- [DATE] 02_11pm.pdf" at bounding box center [157, 228] width 114 height 5
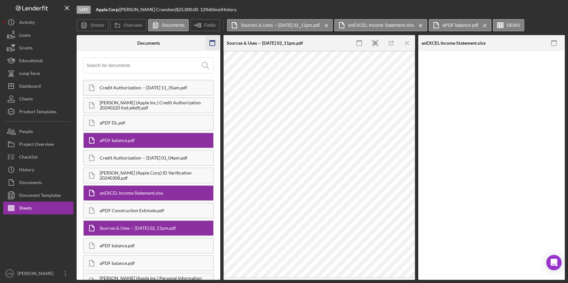
click at [213, 43] on icon "button" at bounding box center [212, 43] width 14 height 14
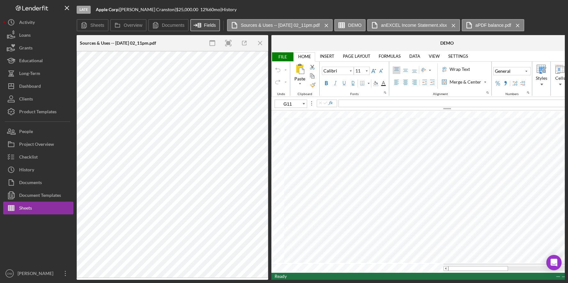
click at [208, 25] on label "Fields" at bounding box center [210, 25] width 12 height 5
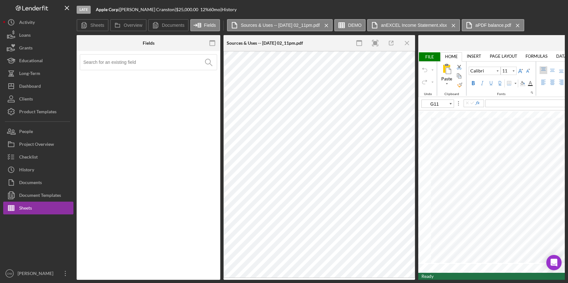
click at [131, 63] on input at bounding box center [149, 62] width 133 height 15
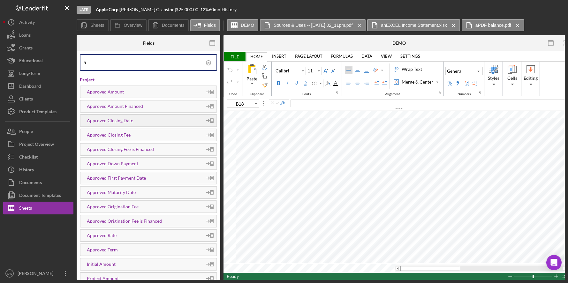
click at [129, 121] on div "Approved Closing Date" at bounding box center [141, 120] width 122 height 5
click at [212, 42] on icon "button" at bounding box center [212, 43] width 14 height 14
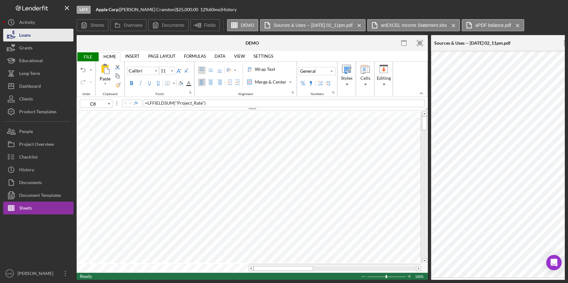
click at [57, 34] on button "Loans" at bounding box center [38, 35] width 70 height 13
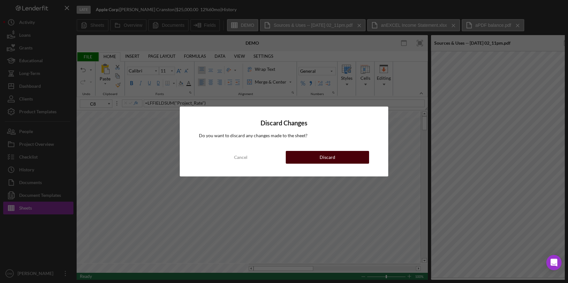
click at [329, 160] on div "Discard" at bounding box center [328, 157] width 16 height 13
